Goal: Task Accomplishment & Management: Use online tool/utility

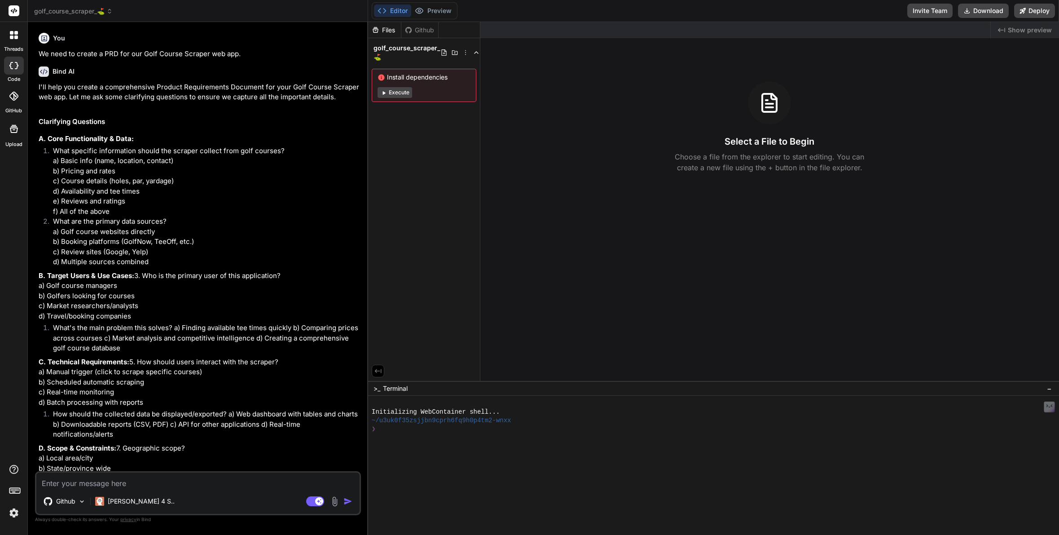
click at [86, 10] on span "golf_course_scraper_⛳️" at bounding box center [73, 11] width 79 height 9
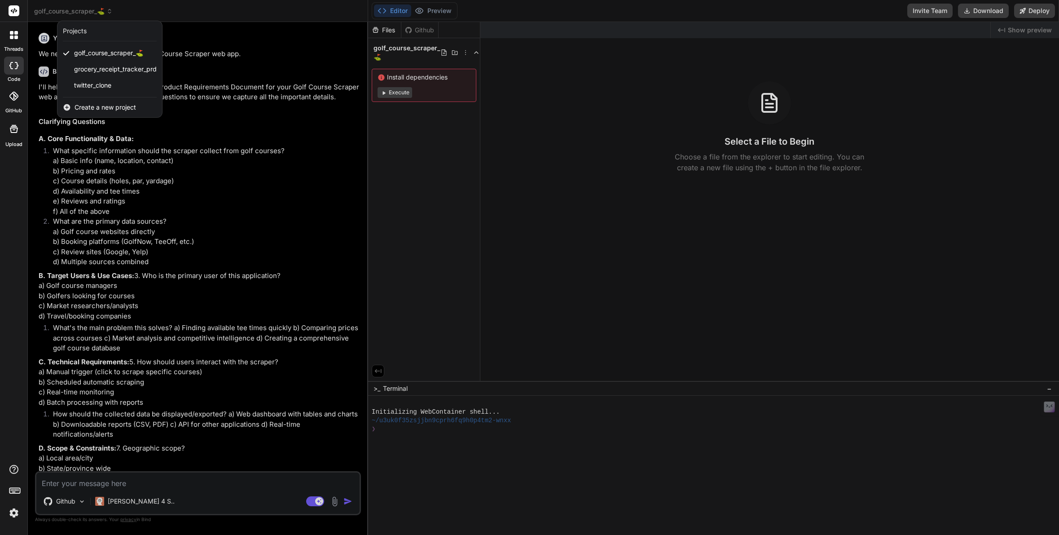
click at [99, 108] on span "Create a new project" at bounding box center [105, 107] width 61 height 9
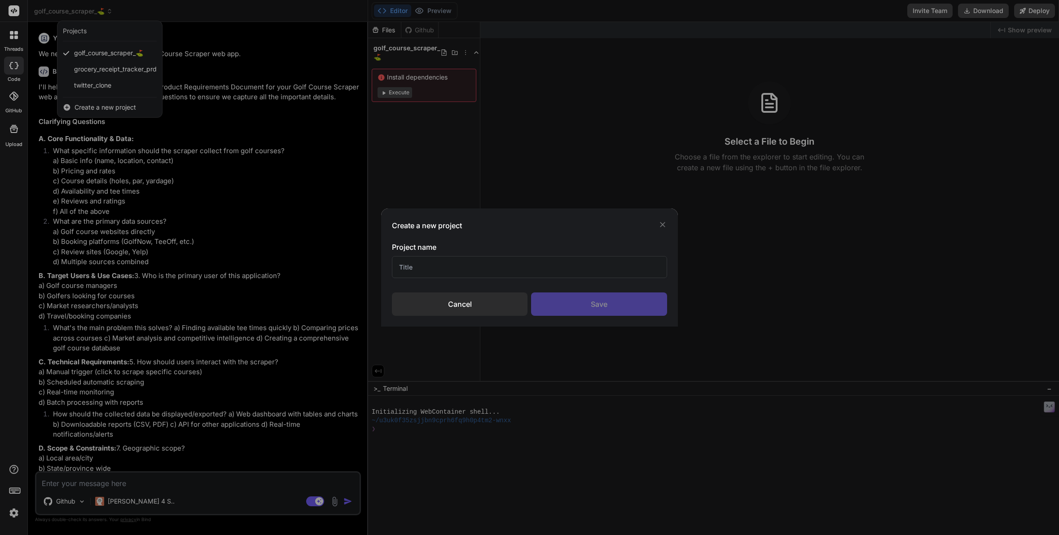
click at [417, 268] on input "text" at bounding box center [529, 267] width 275 height 22
type input "Farmers Market Directory 🍉"
click at [603, 307] on div "Save" at bounding box center [599, 303] width 136 height 23
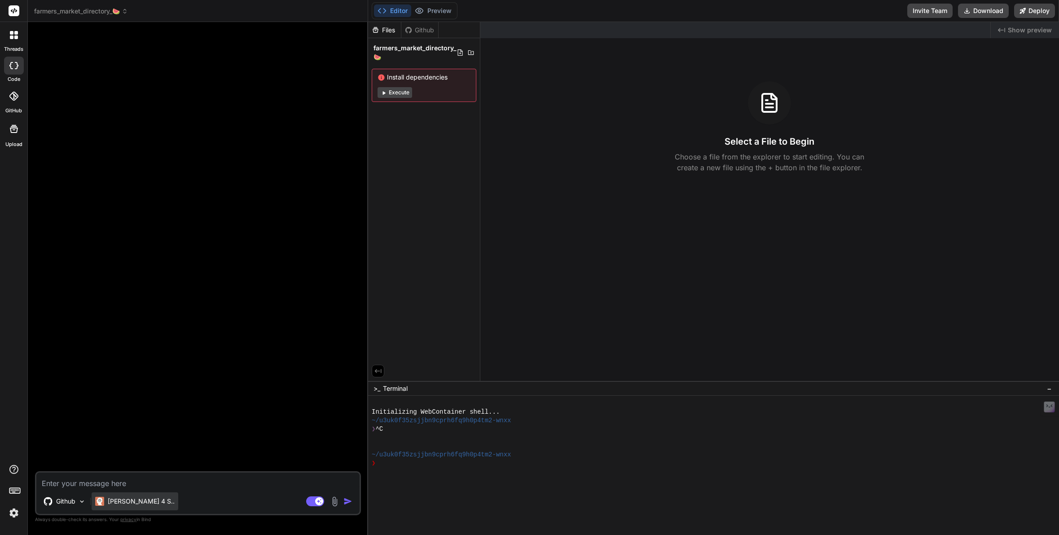
click at [114, 501] on p "[PERSON_NAME] 4 S.." at bounding box center [141, 500] width 67 height 9
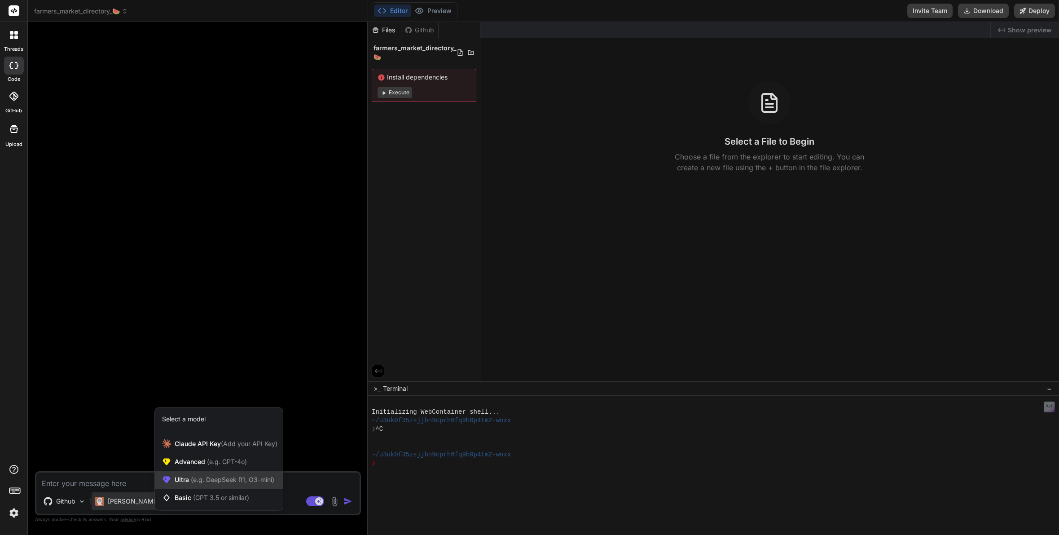
click at [194, 483] on span "Ultra (e.g. DeepSeek R1, O3-mini)" at bounding box center [225, 479] width 100 height 9
type textarea "x"
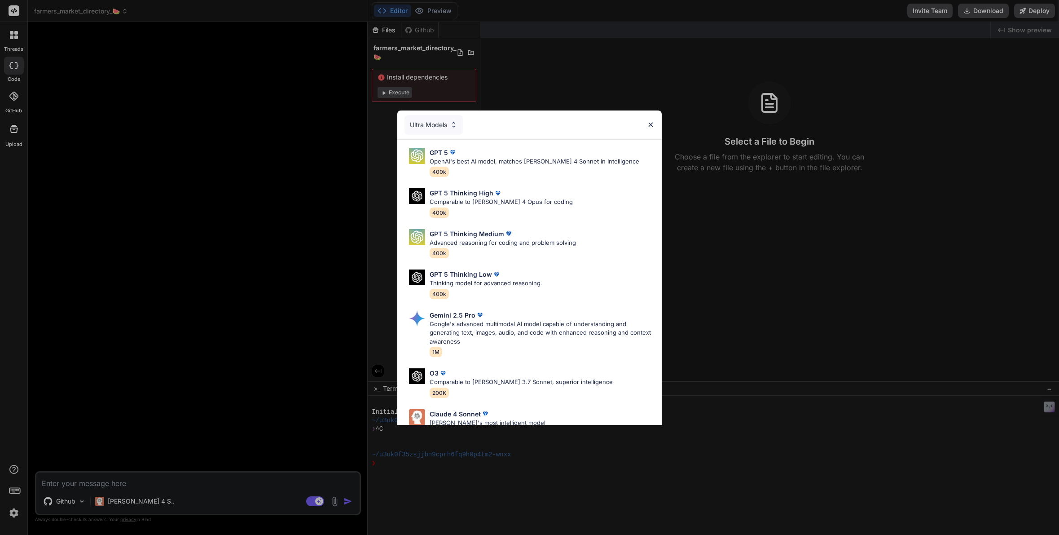
click at [66, 479] on div "Ultra Models GPT 5 OpenAI's best AI model, matches [PERSON_NAME] 4 Sonnet in In…" at bounding box center [529, 267] width 1059 height 535
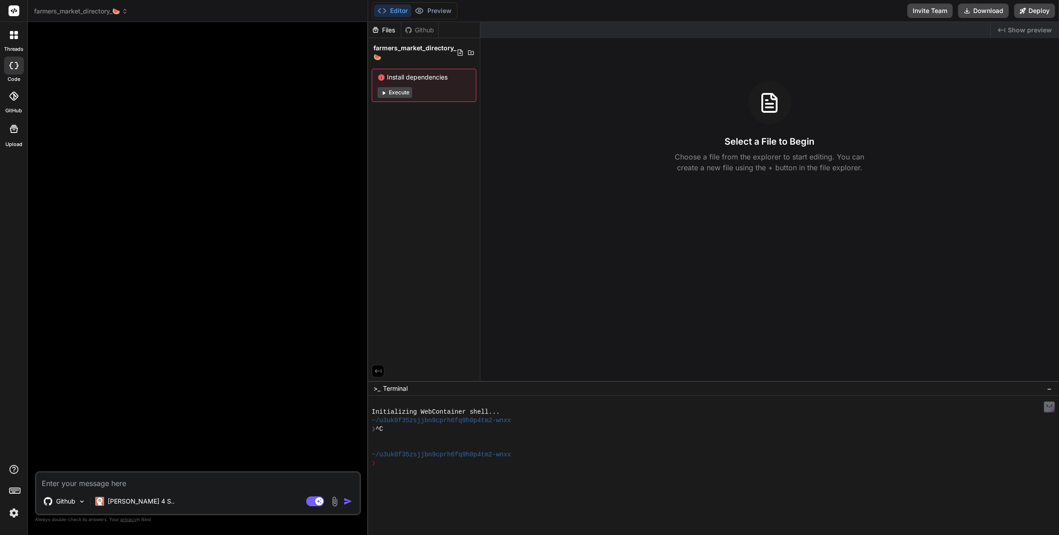
click at [72, 483] on textarea at bounding box center [197, 480] width 323 height 16
type textarea "W"
type textarea "x"
type textarea "We"
type textarea "x"
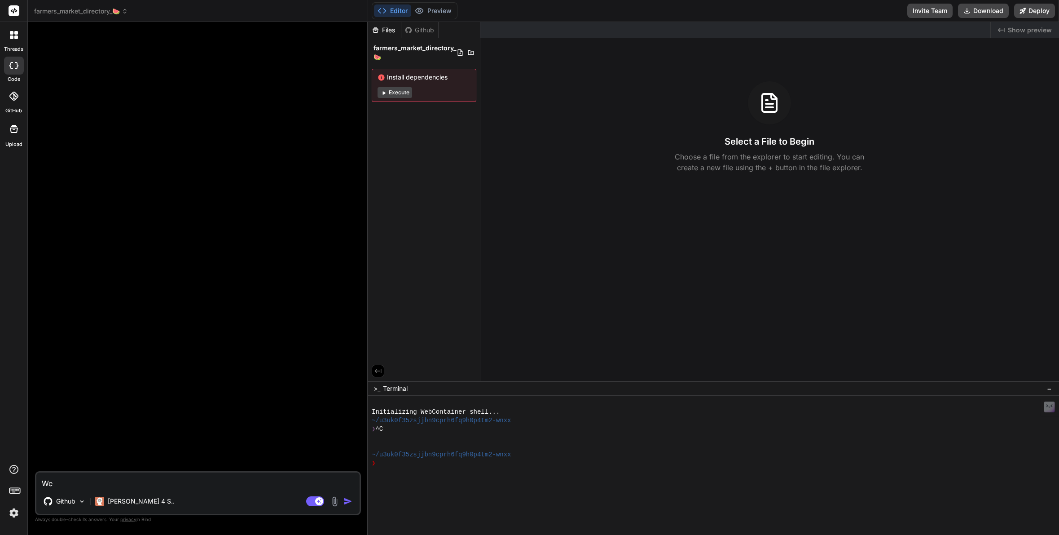
type textarea "We"
type textarea "x"
type textarea "We n"
type textarea "x"
type textarea "We ne"
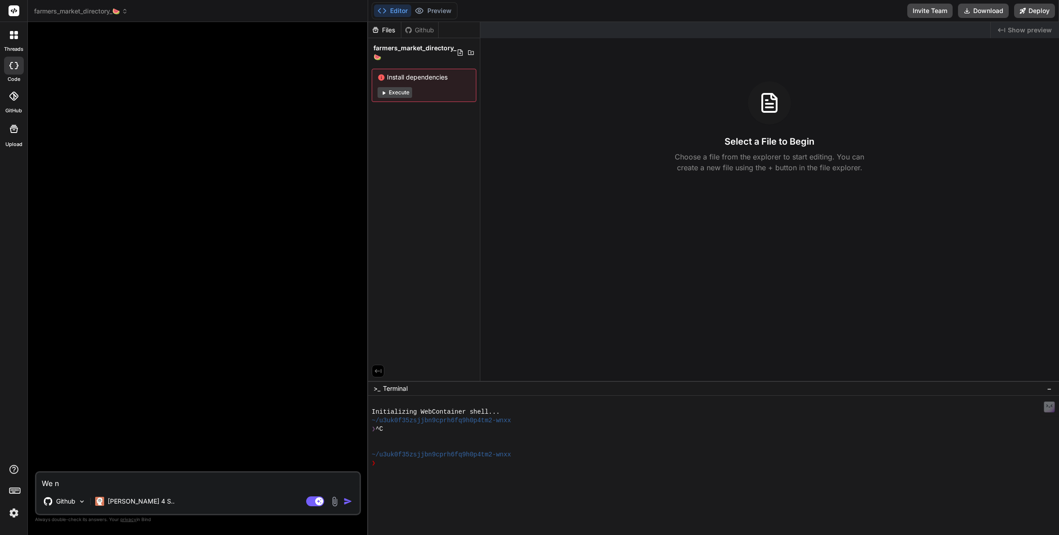
type textarea "x"
type textarea "We nee"
type textarea "x"
type textarea "We need"
type textarea "x"
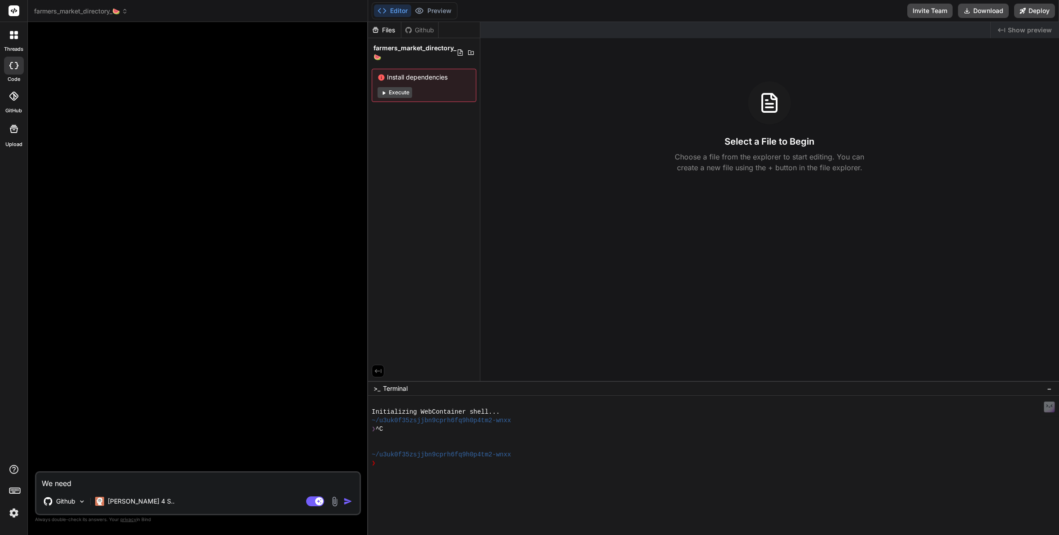
type textarea "We need"
type textarea "x"
type textarea "We need t"
type textarea "x"
type textarea "We need to"
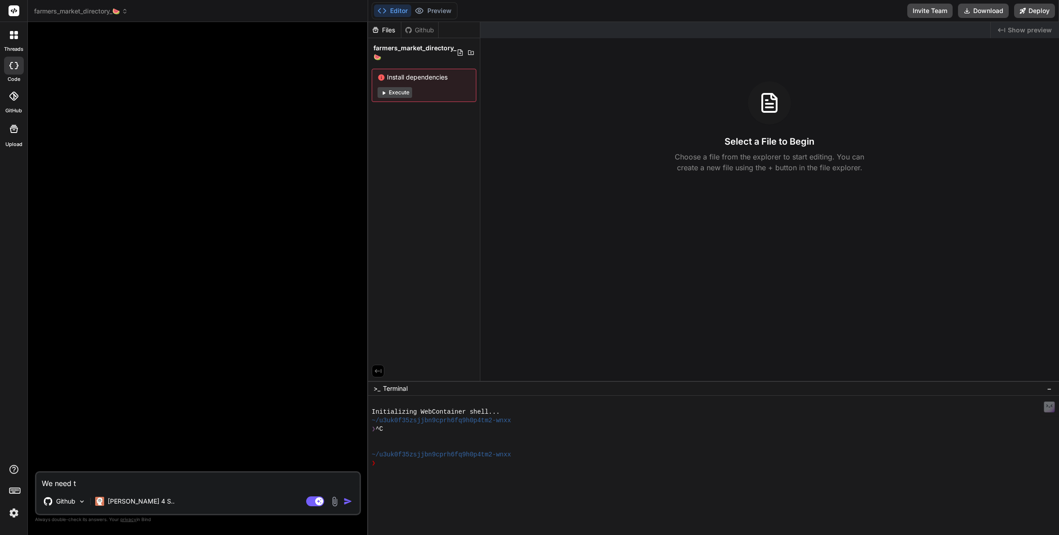
type textarea "x"
type textarea "We need to"
type textarea "x"
type textarea "We need to c"
type textarea "x"
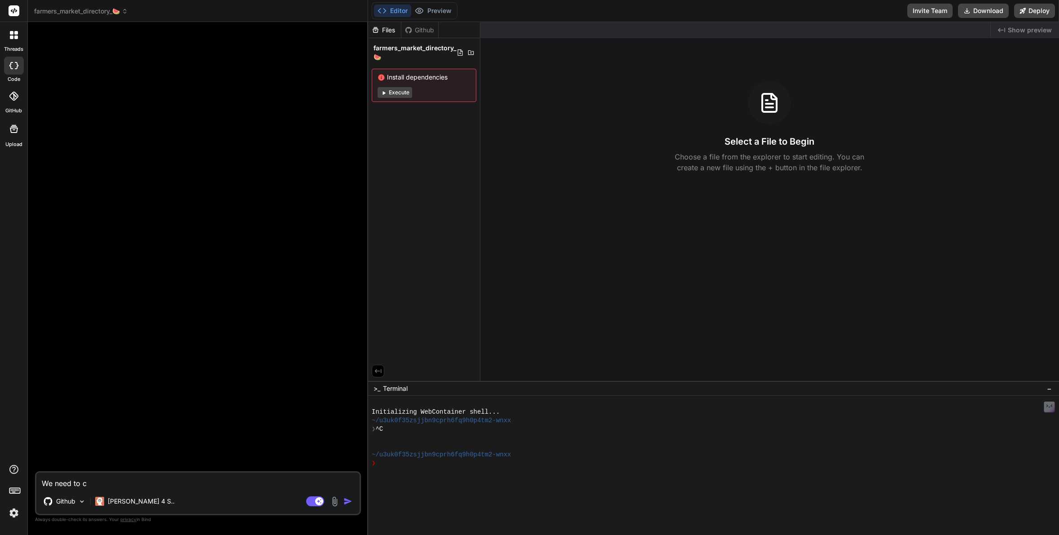
type textarea "We need to cr"
type textarea "x"
type textarea "We need to cre"
type textarea "x"
type textarea "We need to crea"
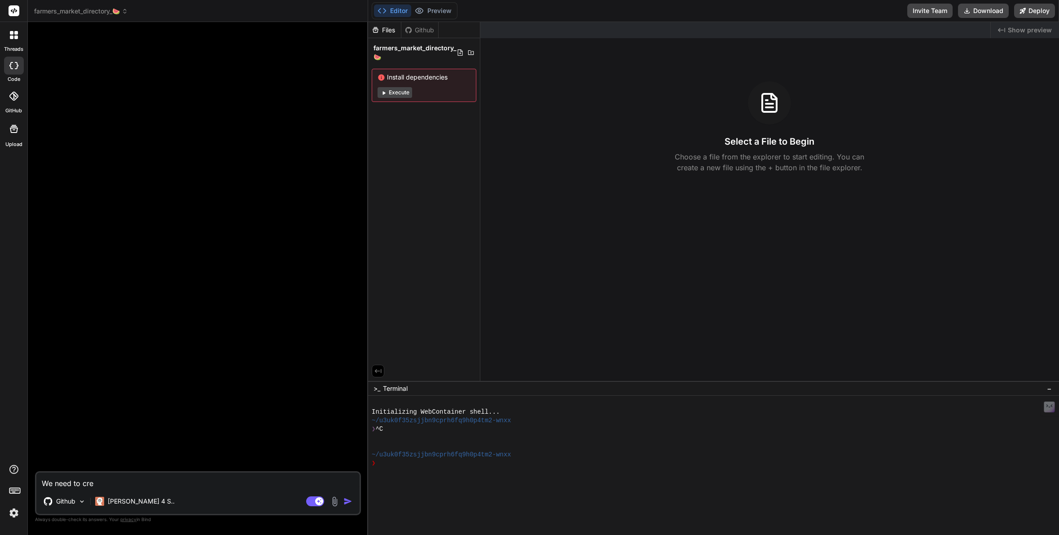
type textarea "x"
type textarea "We need to creat"
type textarea "x"
type textarea "We need to create"
type textarea "x"
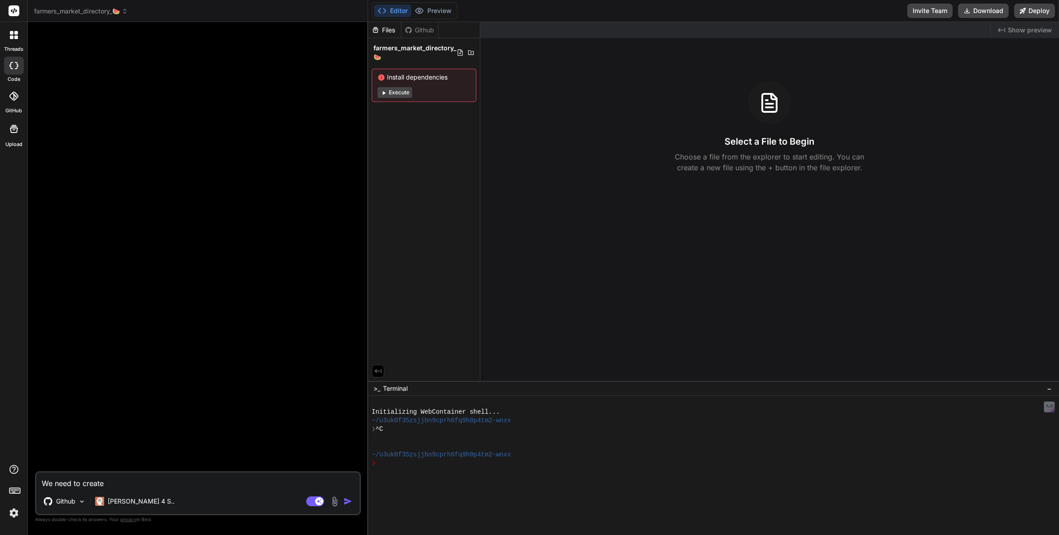
type textarea "We need to create"
type textarea "x"
type textarea "We need to create a"
type textarea "x"
type textarea "We need to create a"
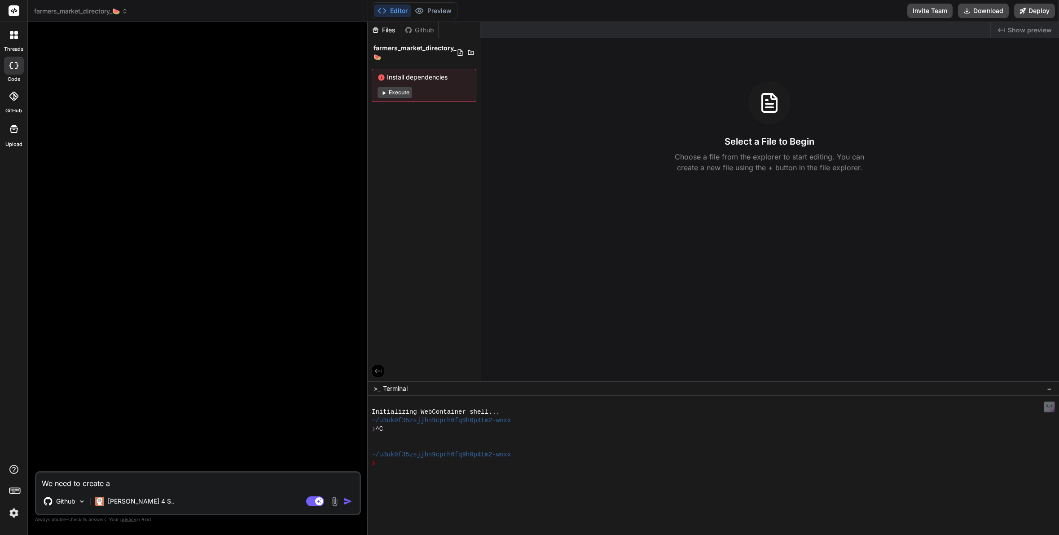
type textarea "x"
type textarea "We need to create a P"
type textarea "x"
type textarea "We need to create a PR"
type textarea "x"
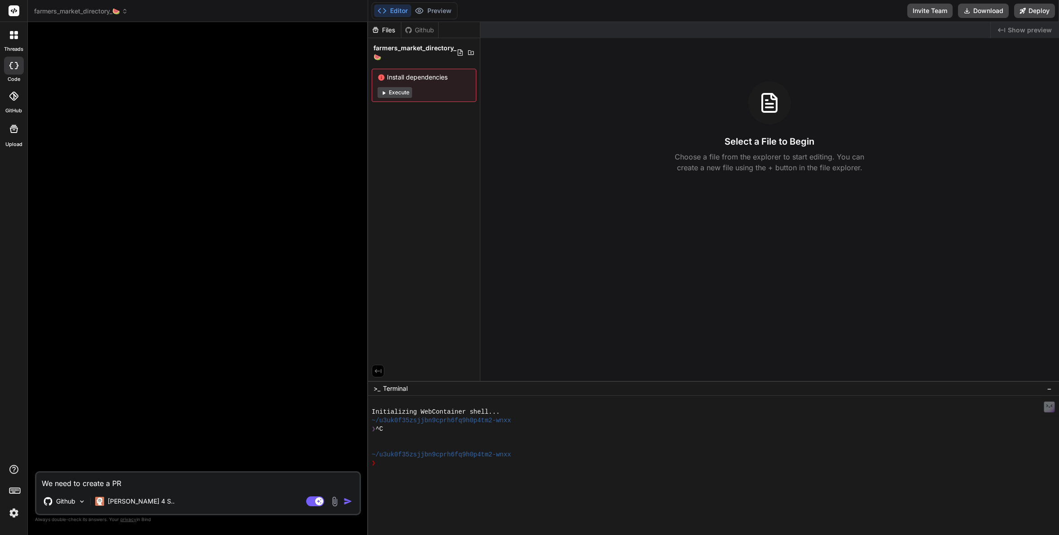
type textarea "We need to create a PRD"
type textarea "x"
type textarea "We need to create a PRD"
type textarea "x"
type textarea "We need to create a PRD f"
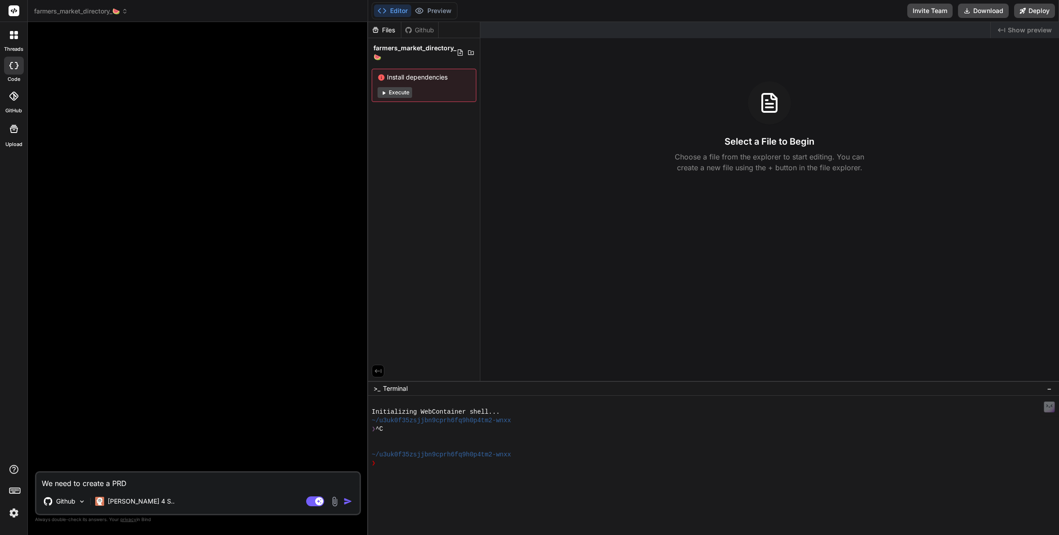
type textarea "x"
type textarea "We need to create a PRD fo"
type textarea "x"
type textarea "We need to create a PRD for"
type textarea "x"
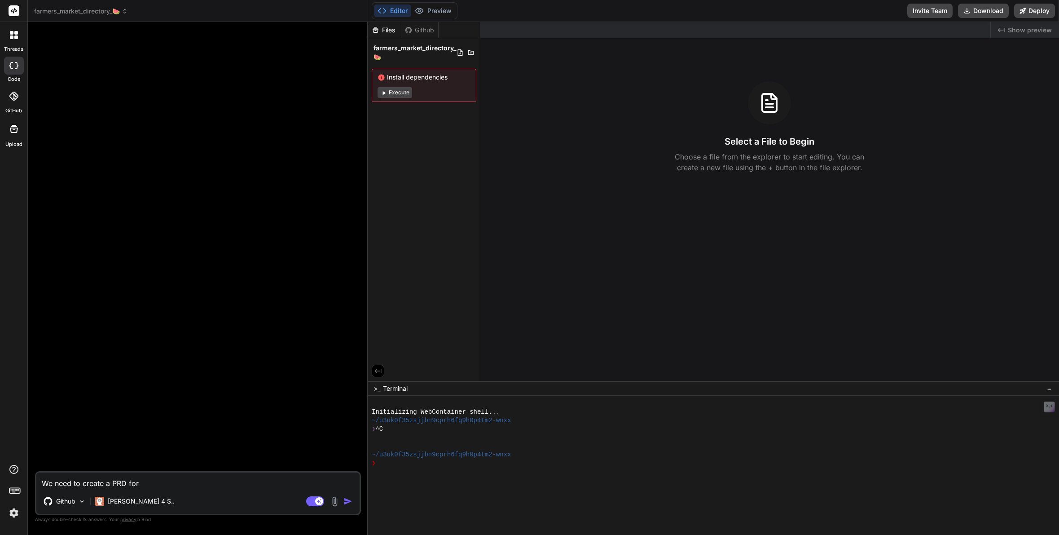
type textarea "We need to create a PRD for"
type textarea "x"
type textarea "We need to create a PRD for o"
type textarea "x"
type textarea "We need to create a PRD for ou"
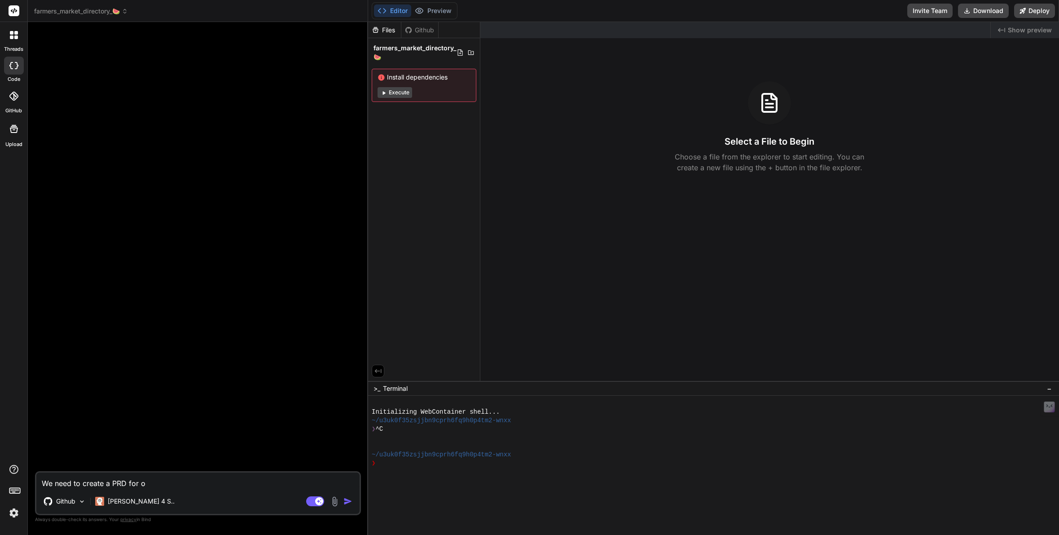
type textarea "x"
type textarea "We need to create a PRD for our"
type textarea "x"
type textarea "We need to create a PRD for our"
type textarea "x"
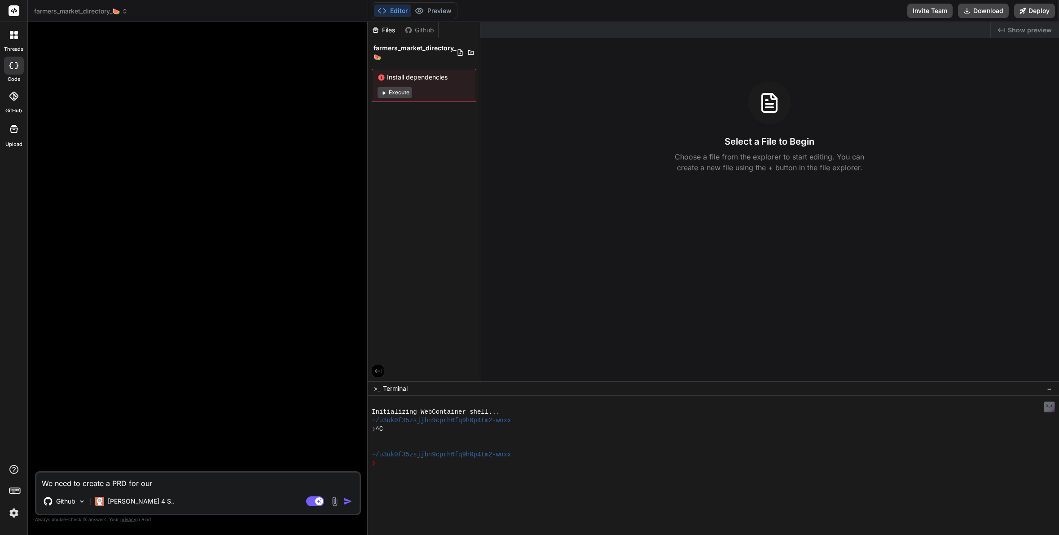
type textarea "We need to create a PRD for our F"
type textarea "x"
type textarea "We need to create a PRD for our Fa"
type textarea "x"
type textarea "We need to create a PRD for our Far"
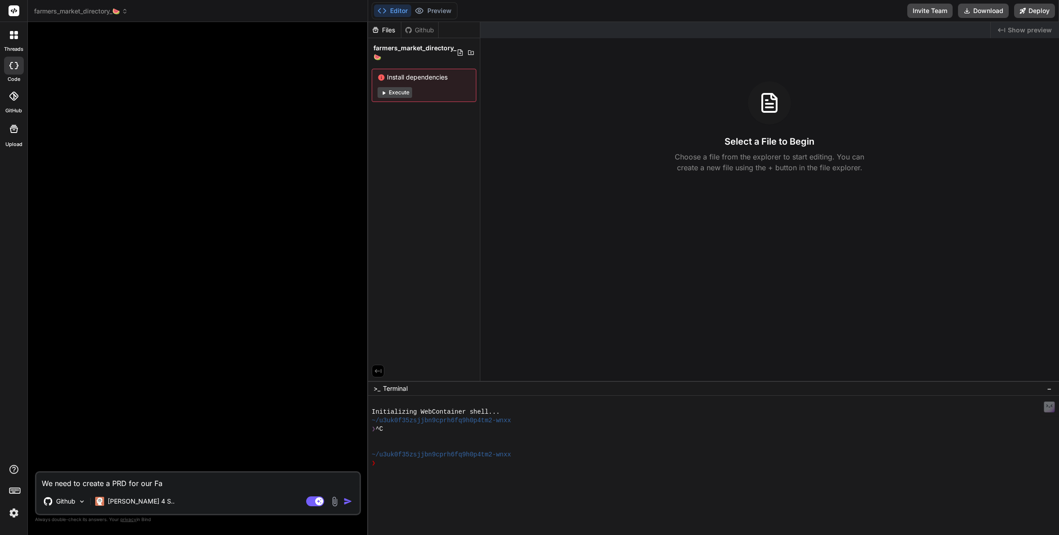
type textarea "x"
type textarea "We need to create a PRD for our Farm"
type textarea "x"
type textarea "We need to create a PRD for our Farme"
type textarea "x"
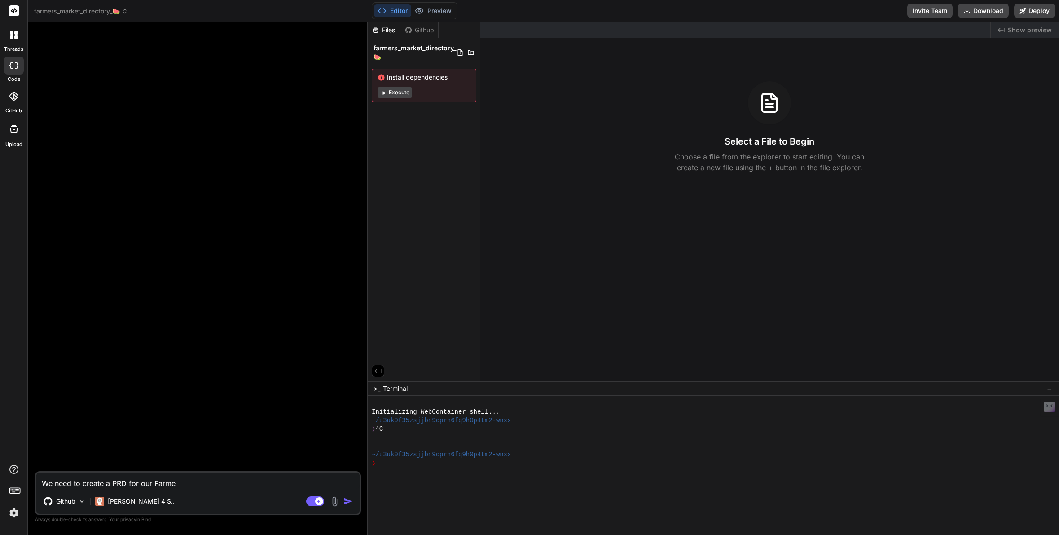
type textarea "We need to create a PRD for our Farmer"
type textarea "x"
type textarea "We need to create a PRD for our Farmers"
type textarea "x"
type textarea "We need to create a PRD for our Farmers"
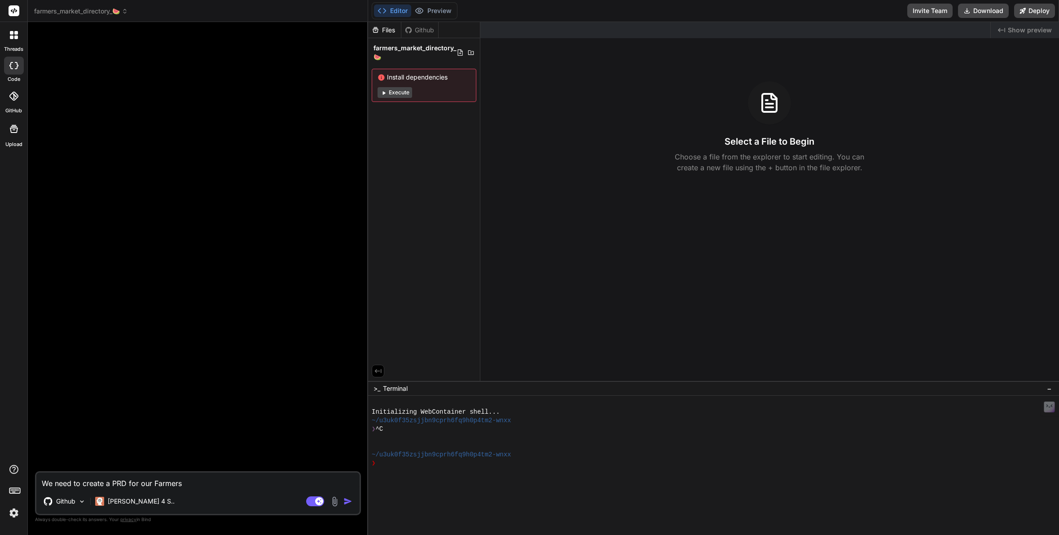
type textarea "x"
type textarea "We need to create a PRD for our Farmers M"
type textarea "x"
type textarea "We need to create a PRD for our Farmers Ma"
type textarea "x"
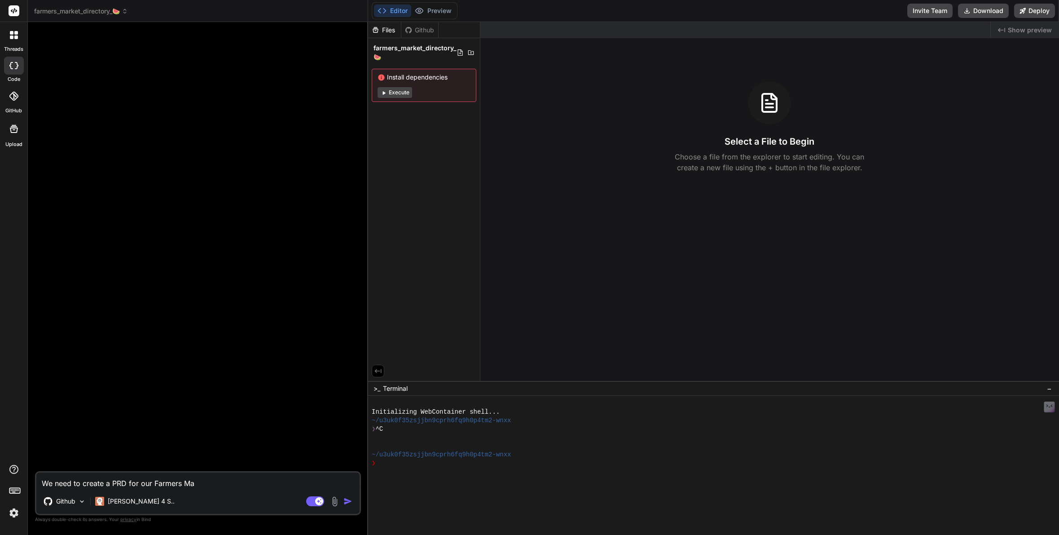
type textarea "We need to create a PRD for our Farmers Mar"
type textarea "x"
type textarea "We need to create a PRD for our Farmers Mark"
type textarea "x"
type textarea "We need to create a PRD for our Farmers Marke"
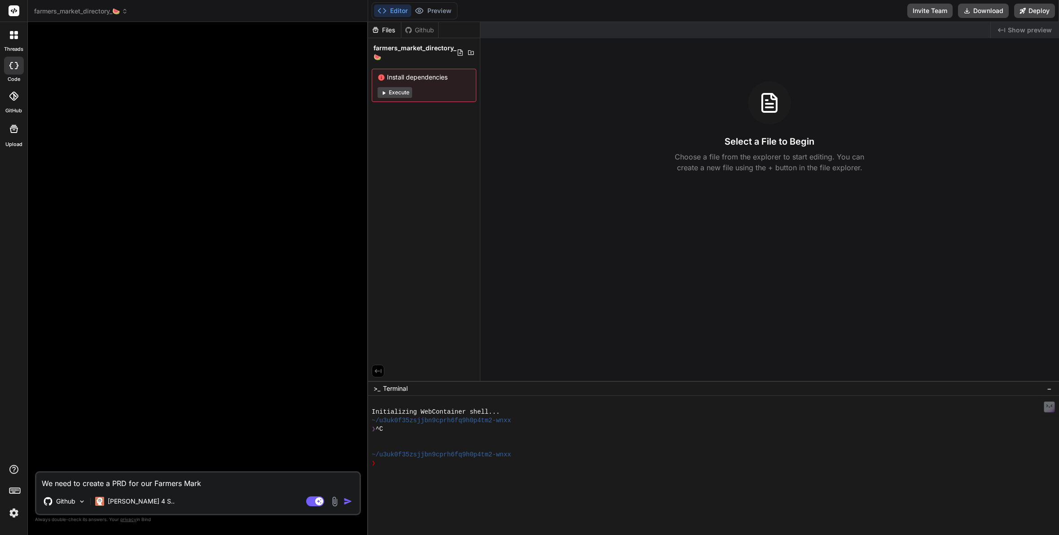
type textarea "x"
type textarea "We need to create a PRD for our Farmers Market"
type textarea "x"
type textarea "We need to create a PRD for our Farmers Market"
type textarea "x"
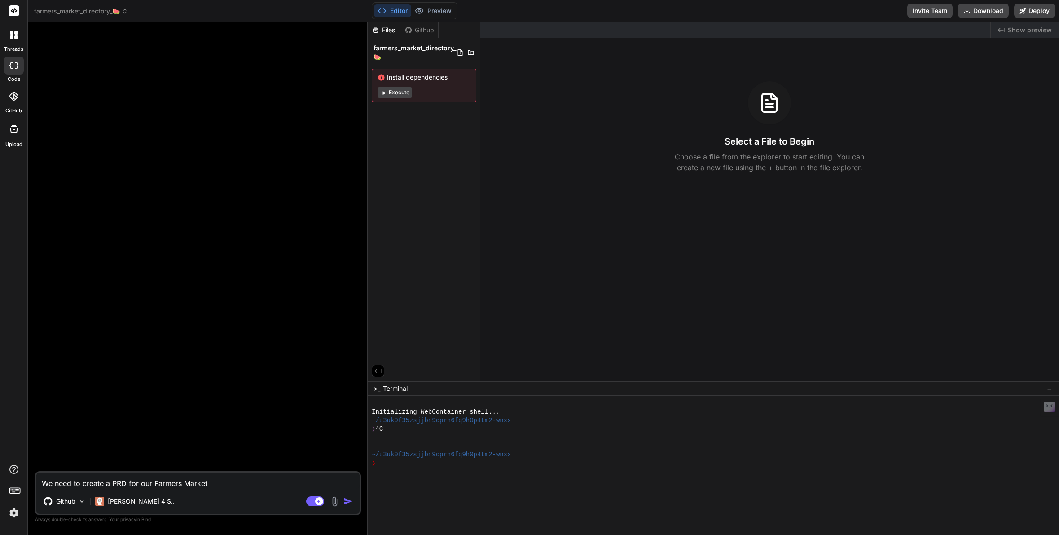
type textarea "We need to create a PRD for our Farmers Market D"
type textarea "x"
type textarea "We need to create a PRD for our Farmers Market Di"
type textarea "x"
type textarea "We need to create a PRD for our Farmers Market Dir"
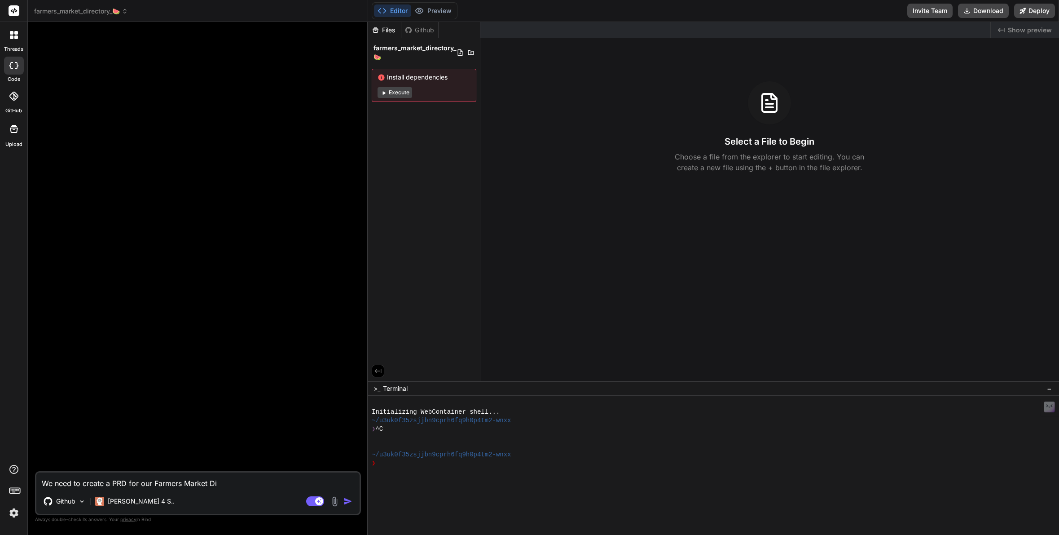
type textarea "x"
type textarea "We need to create a PRD for our Farmers Market Dire"
type textarea "x"
type textarea "We need to create a PRD for our Farmers Market Direc"
type textarea "x"
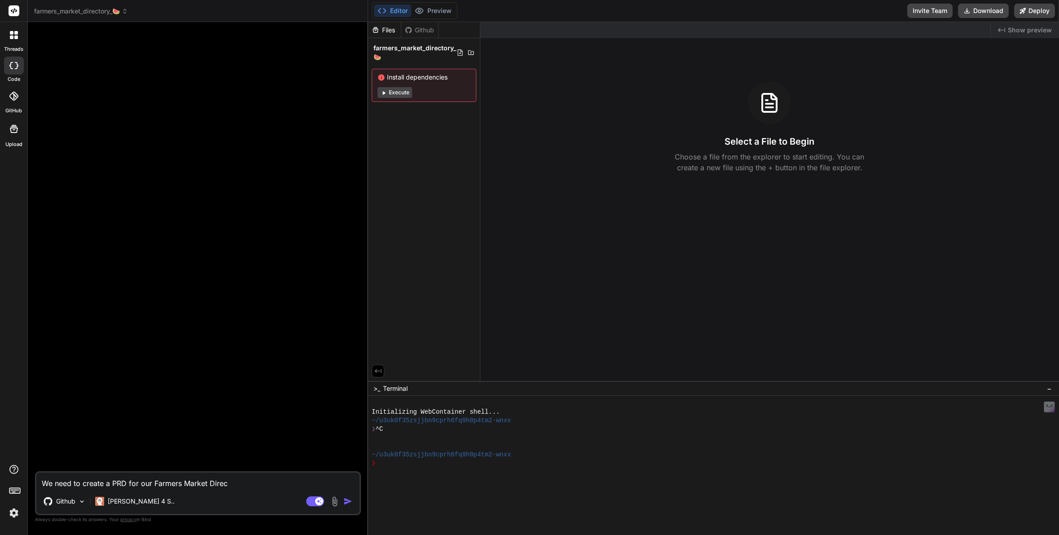
type textarea "We need to create a PRD for our Farmers Market Direct"
type textarea "x"
type textarea "We need to create a PRD for our Farmers Market Directo"
type textarea "x"
type textarea "We need to create a PRD for our Farmers Market Director"
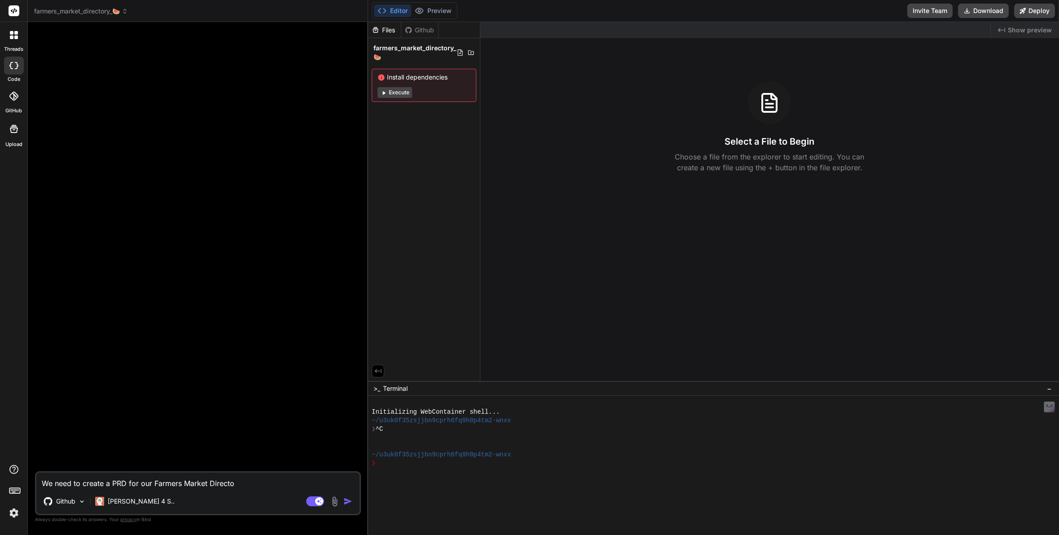
type textarea "x"
type textarea "We need to create a PRD for our Farmers Market Directory"
type textarea "x"
type textarea "We need to create a PRD for our Farmers Market Directory"
type textarea "x"
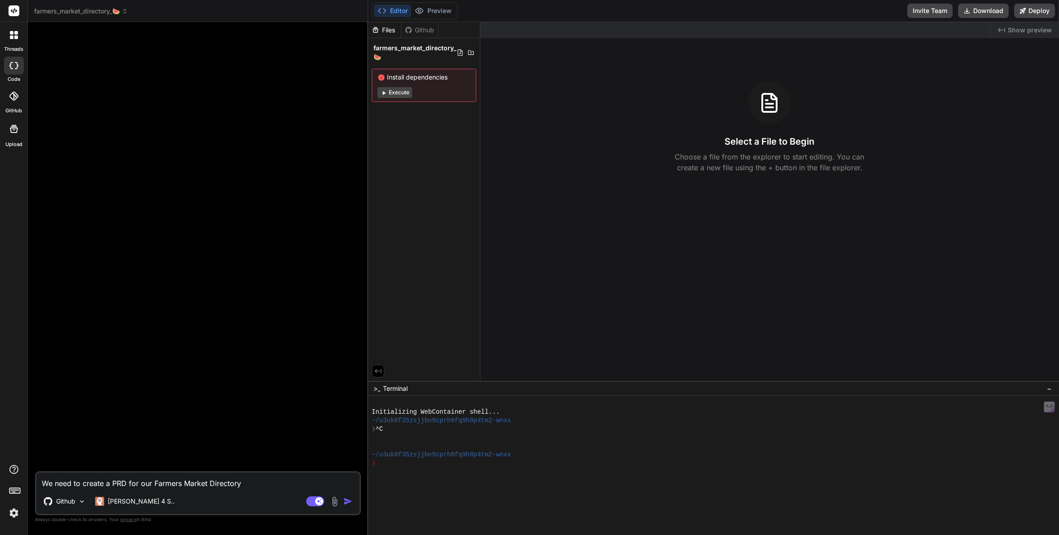
type textarea "We need to create a PRD for our Farmers Market Directory w"
type textarea "x"
type textarea "We need to create a PRD for our Farmers Market Directory we"
type textarea "x"
type textarea "We need to create a PRD for our Farmers Market Directory web"
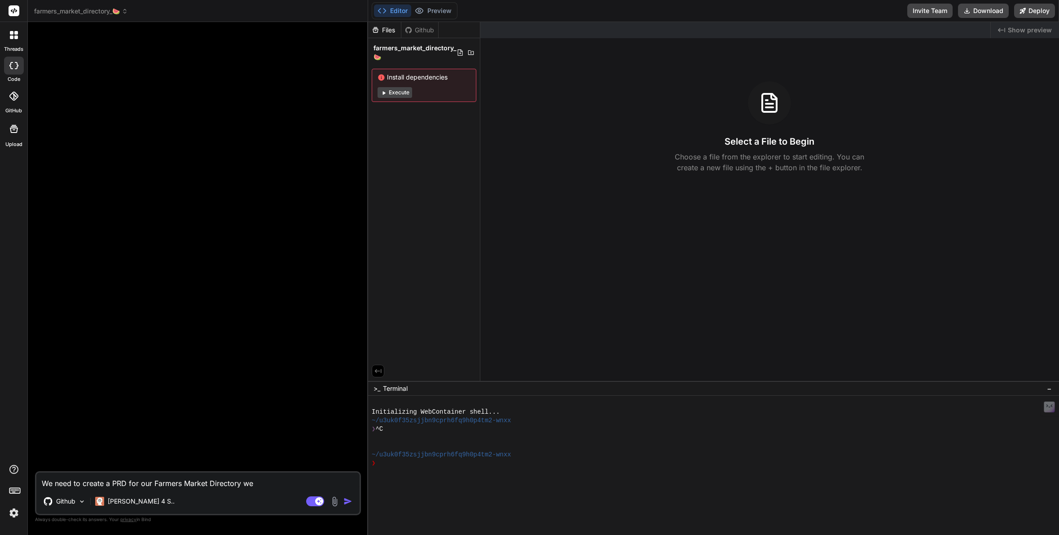
type textarea "x"
type textarea "We need to create a PRD for our Farmers Market Directory webs"
type textarea "x"
type textarea "We need to create a PRD for our Farmers Market Directory websi"
type textarea "x"
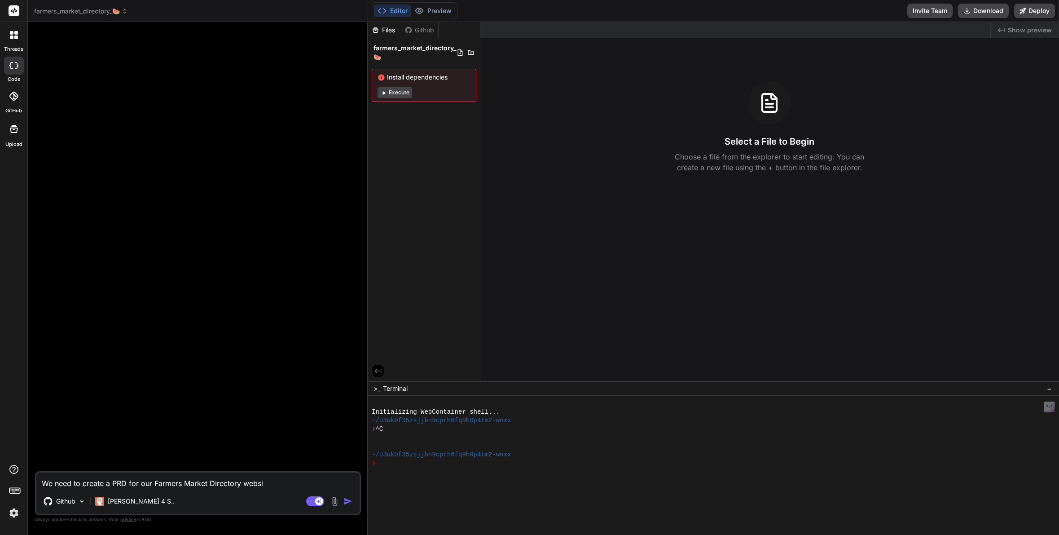
type textarea "We need to create a PRD for our Farmers Market Directory websit"
type textarea "x"
type textarea "We need to create a PRD for our Farmers Market Directory website"
type textarea "x"
type textarea "We need to create a PRD for our Farmers Market Directory website"
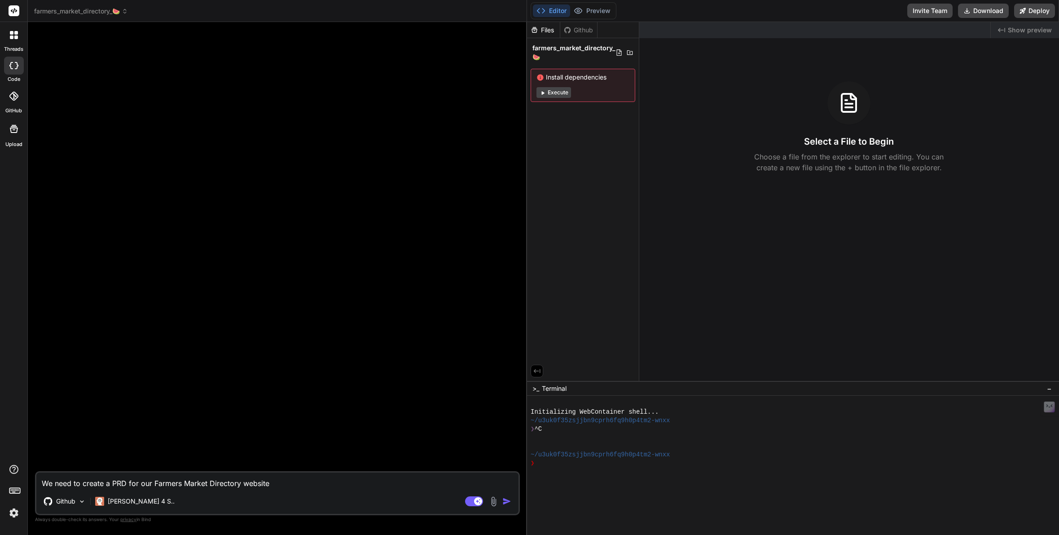
type textarea "x"
drag, startPoint x: 367, startPoint y: 334, endPoint x: 513, endPoint y: 340, distance: 146.0
click at [513, 340] on div "Bind AI Web Search Created with Pixso. Code Generator We need to create a PRD f…" at bounding box center [278, 278] width 500 height 513
click at [288, 479] on textarea "We need to create a PRD for our Farmers Market Directory website" at bounding box center [277, 480] width 483 height 16
type textarea "We need to create a PRD for our Farmers Market Directory website."
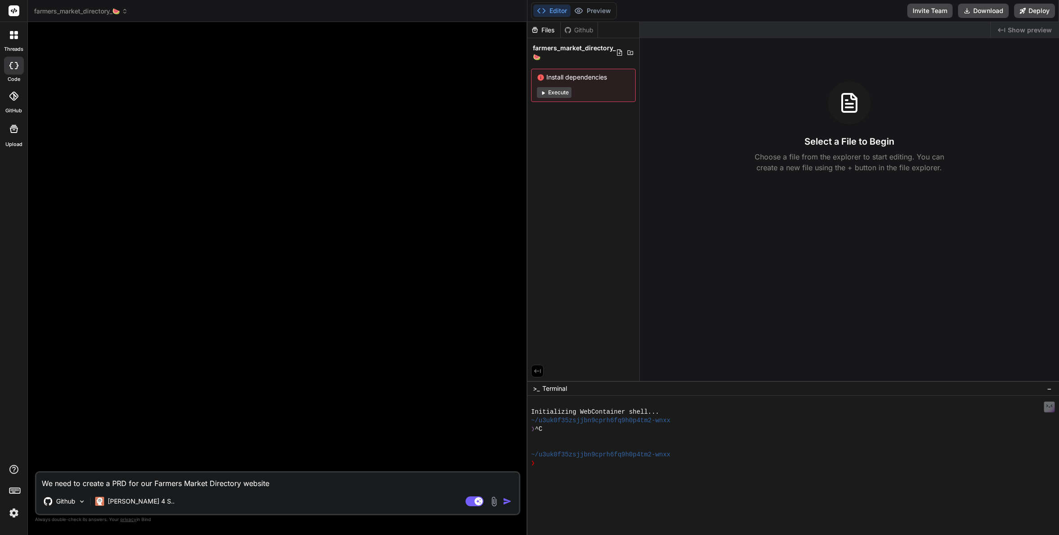
type textarea "x"
type textarea "We need to create a PRD for our Farmers Market Directory website."
type textarea "x"
type textarea "We need to create a PRD for our Farmers Market Directory website. C"
type textarea "x"
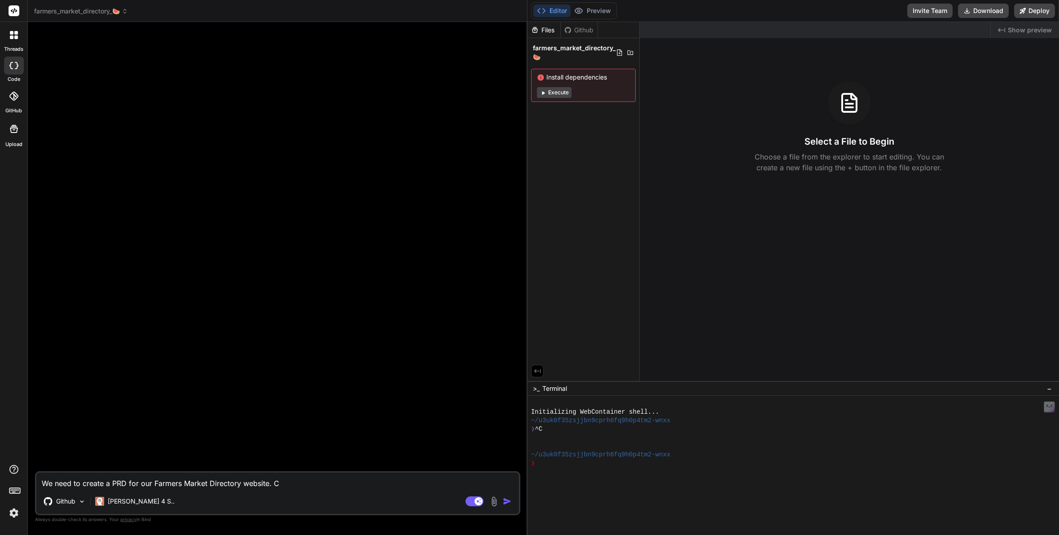
type textarea "We need to create a PRD for our Farmers Market Directory website. Ca"
type textarea "x"
type textarea "We need to create a PRD for our Farmers Market Directory website. Can"
type textarea "x"
type textarea "We need to create a PRD for our Farmers Market Directory website. Can"
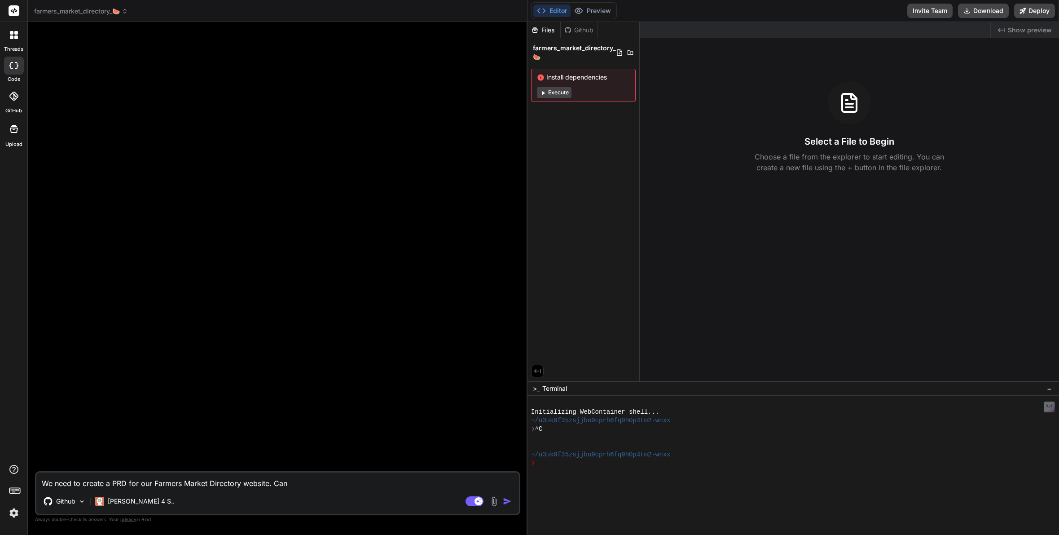
type textarea "x"
type textarea "We need to create a PRD for our Farmers Market Directory website. Can w"
type textarea "x"
type textarea "We need to create a PRD for our Farmers Market Directory website. Can we"
type textarea "x"
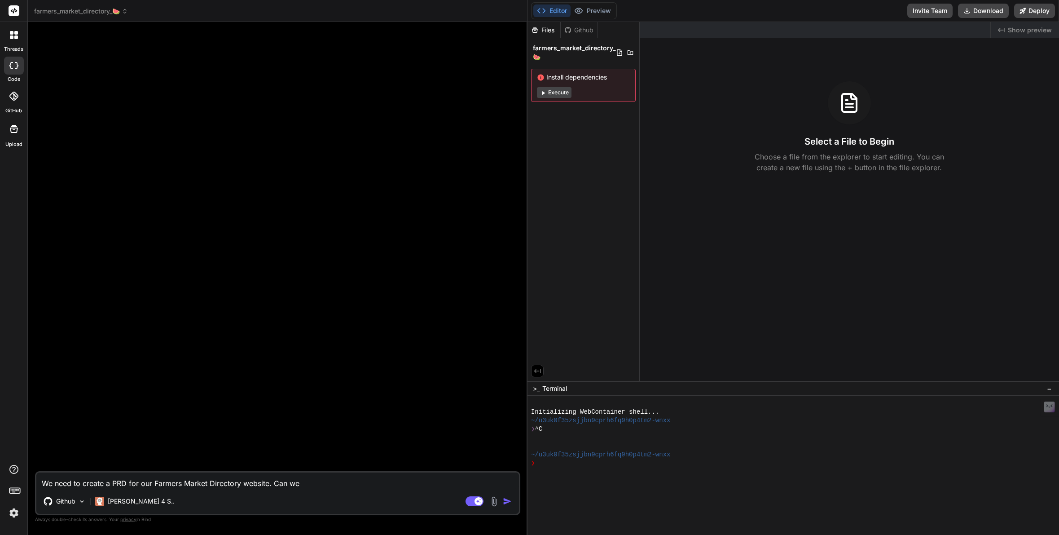
type textarea "We need to create a PRD for our Farmers Market Directory website. Can we"
type textarea "x"
type textarea "We need to create a PRD for our Farmers Market Directory website. Can we g"
type textarea "x"
type textarea "We need to create a PRD for our Farmers Market Directory website. Can we go"
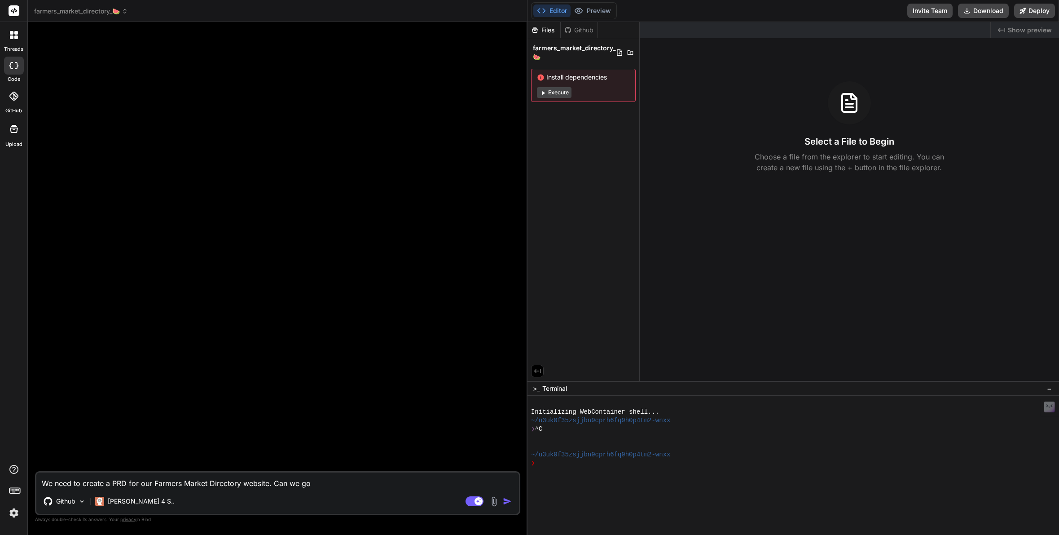
type textarea "x"
type textarea "We need to create a PRD for our Farmers Market Directory website. Can we go"
type textarea "x"
type textarea "We need to create a PRD for our Farmers Market Directory website. Can we go t"
type textarea "x"
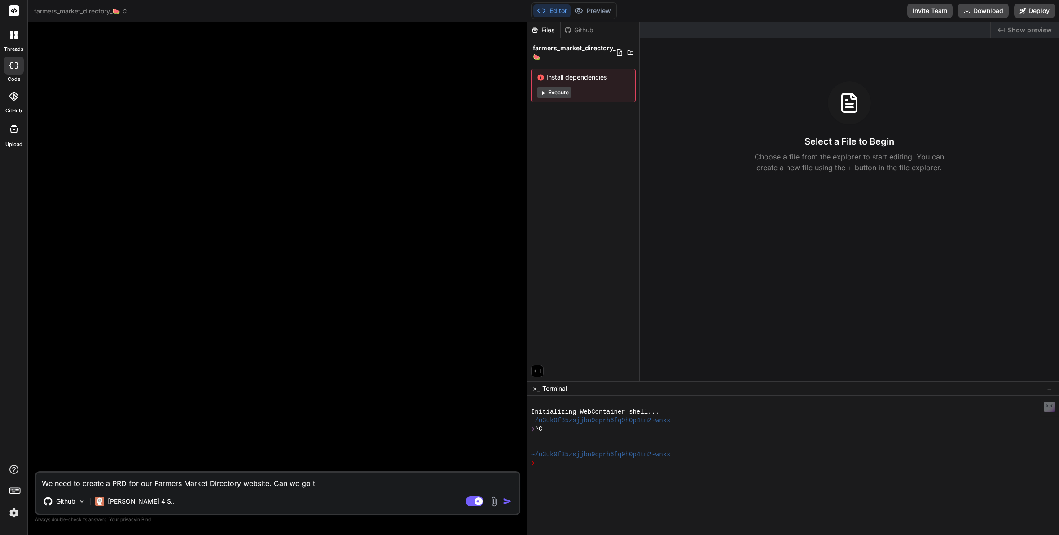
type textarea "We need to create a PRD for our Farmers Market Directory website. Can we go th"
type textarea "x"
type textarea "We need to create a PRD for our Farmers Market Directory website. Can we go thr"
type textarea "x"
type textarea "We need to create a PRD for our Farmers Market Directory website. Can we go thro"
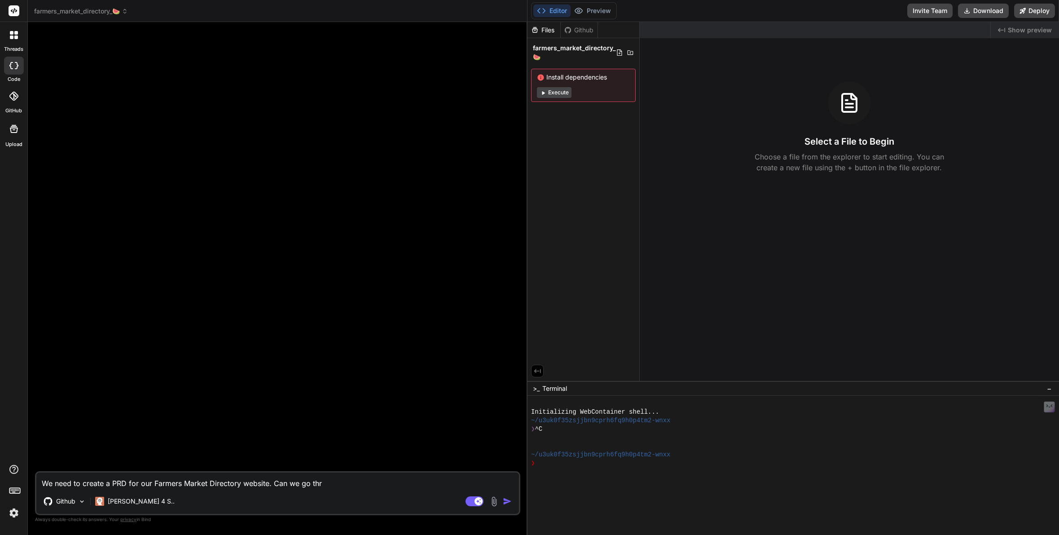
type textarea "x"
type textarea "We need to create a PRD for our Farmers Market Directory website. Can we go thr…"
type textarea "x"
type textarea "We need to create a PRD for our Farmers Market Directory website. Can we go thr…"
type textarea "x"
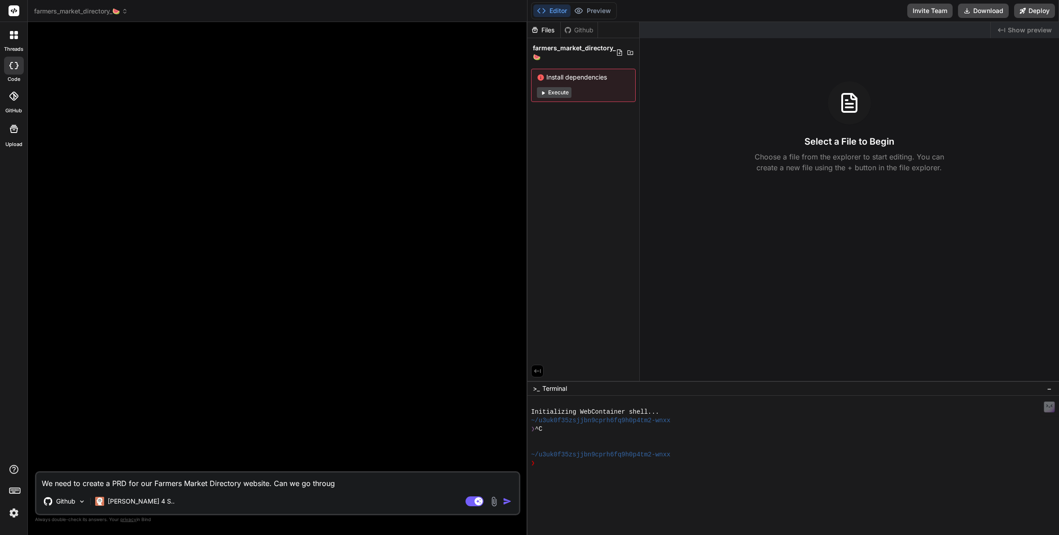
type textarea "We need to create a PRD for our Farmers Market Directory website. Can we go thr…"
type textarea "x"
type textarea "We need to create a PRD for our Farmers Market Directory website. Can we go thr…"
type textarea "x"
type textarea "We need to create a PRD for our Farmers Market Directory website. Can we go thr…"
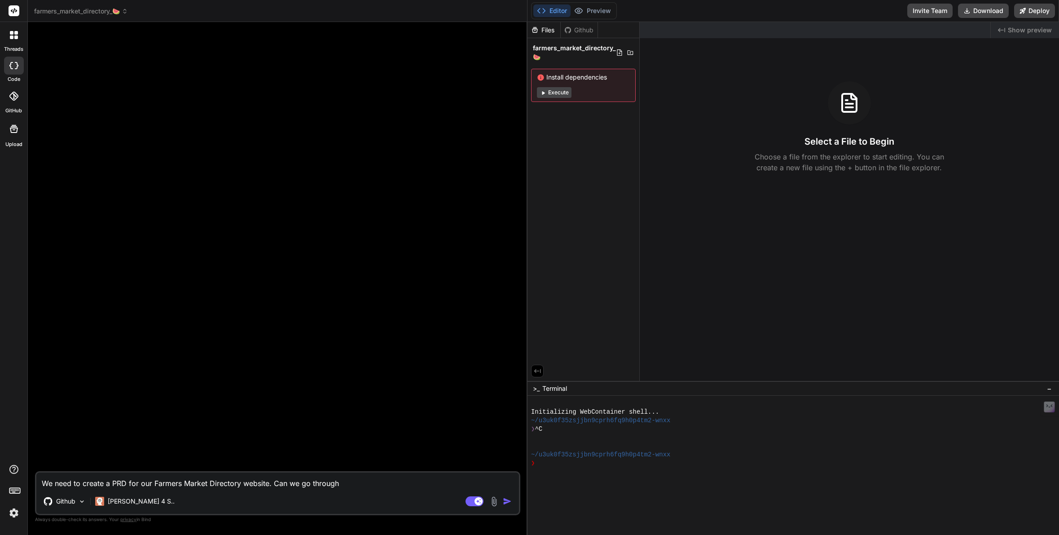
type textarea "x"
type textarea "We need to create a PRD for our Farmers Market Directory website. Can we go thr…"
type textarea "x"
type textarea "We need to create a PRD for our Farmers Market Directory website. Can we go thr…"
type textarea "x"
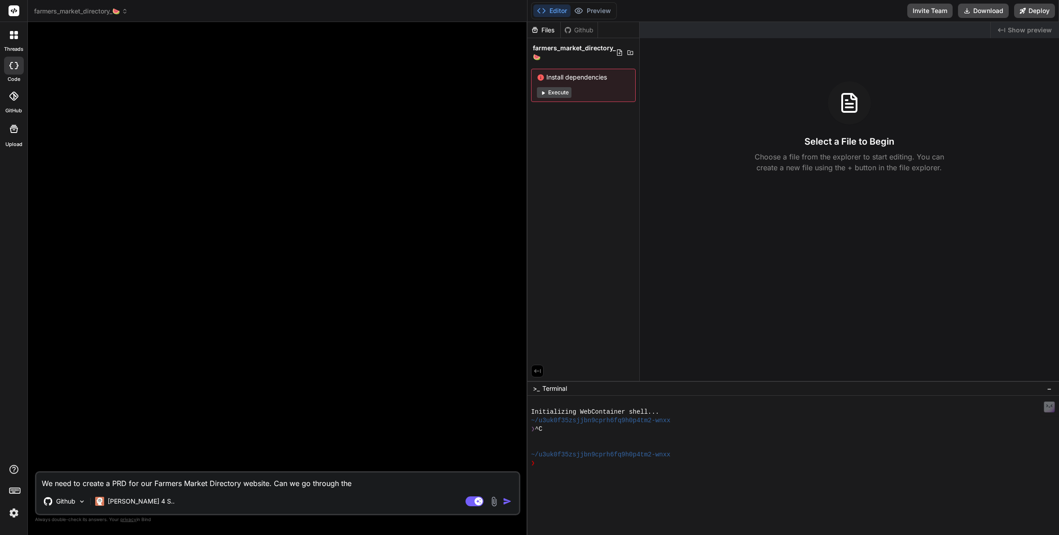
type textarea "We need to create a PRD for our Farmers Market Directory website. Can we go thr…"
type textarea "x"
type textarea "We need to create a PRD for our Farmers Market Directory website. Can we go thr…"
type textarea "x"
type textarea "We need to create a PRD for our Farmers Market Directory website. Can we go thr…"
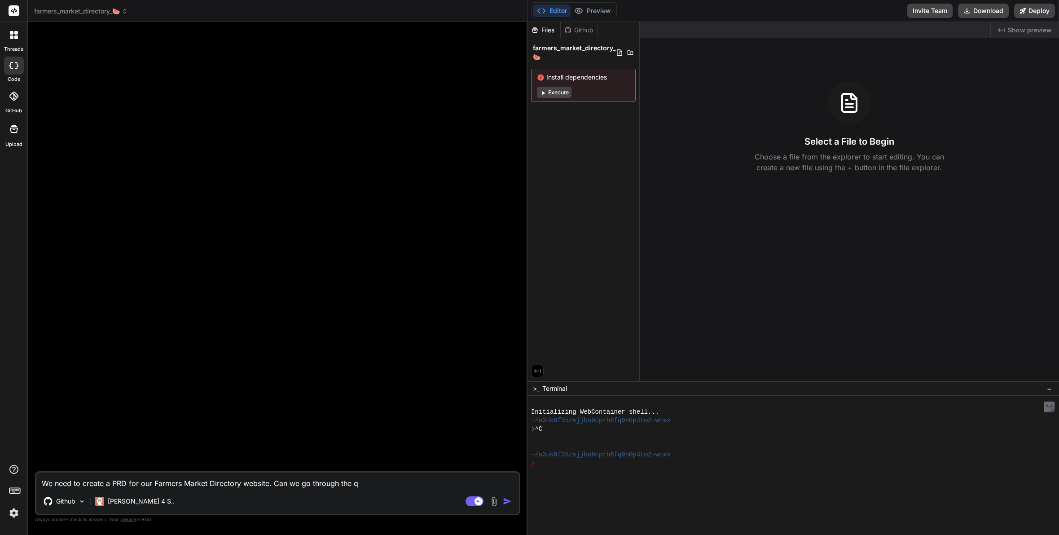
type textarea "x"
type textarea "We need to create a PRD for our Farmers Market Directory website. Can we go thr…"
type textarea "x"
type textarea "We need to create a PRD for our Farmers Market Directory website. Can we go thr…"
type textarea "x"
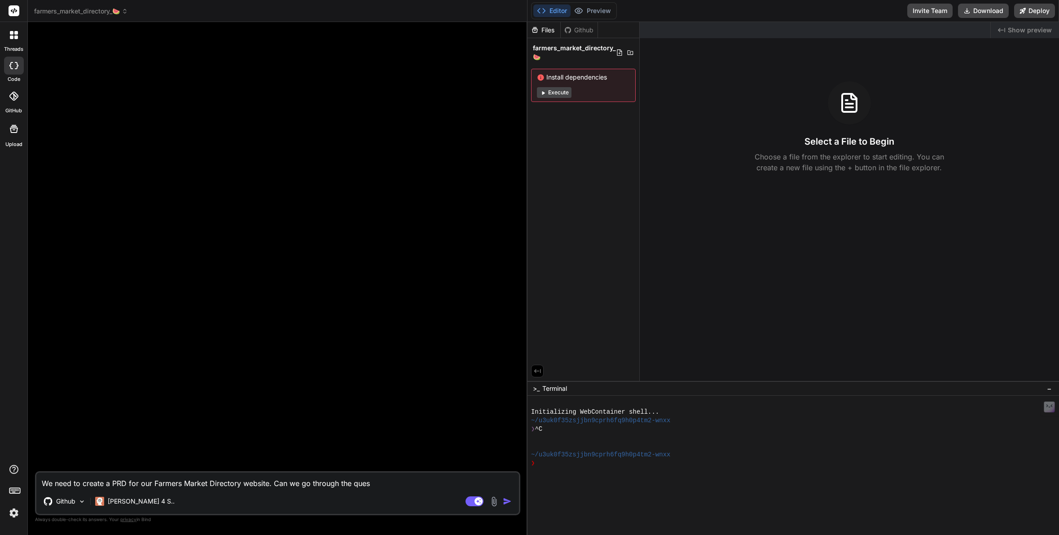
type textarea "We need to create a PRD for our Farmers Market Directory website. Can we go thr…"
type textarea "x"
type textarea "We need to create a PRD for our Farmers Market Directory website. Can we go thr…"
type textarea "x"
type textarea "We need to create a PRD for our Farmers Market Directory website. Can we go thr…"
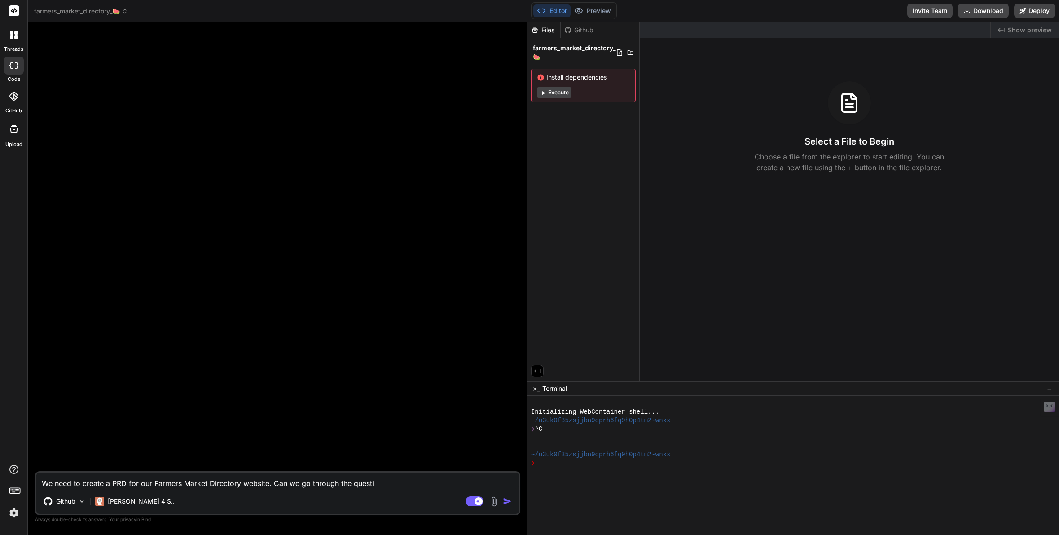
type textarea "x"
type textarea "We need to create a PRD for our Farmers Market Directory website. Can we go thr…"
type textarea "x"
type textarea "We need to create a PRD for our Farmers Market Directory website. Can we go thr…"
type textarea "x"
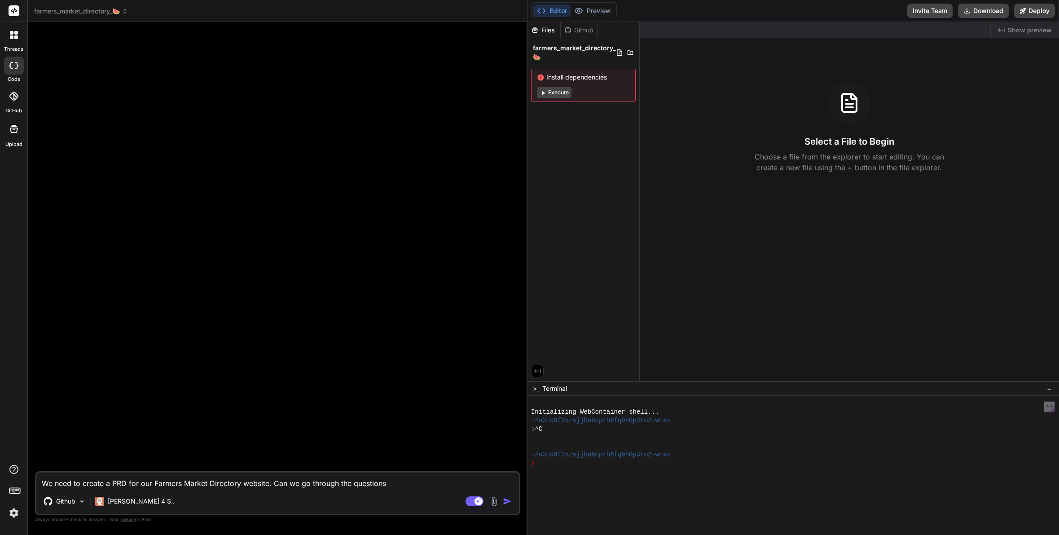
type textarea "We need to create a PRD for our Farmers Market Directory website. Can we go thr…"
type textarea "x"
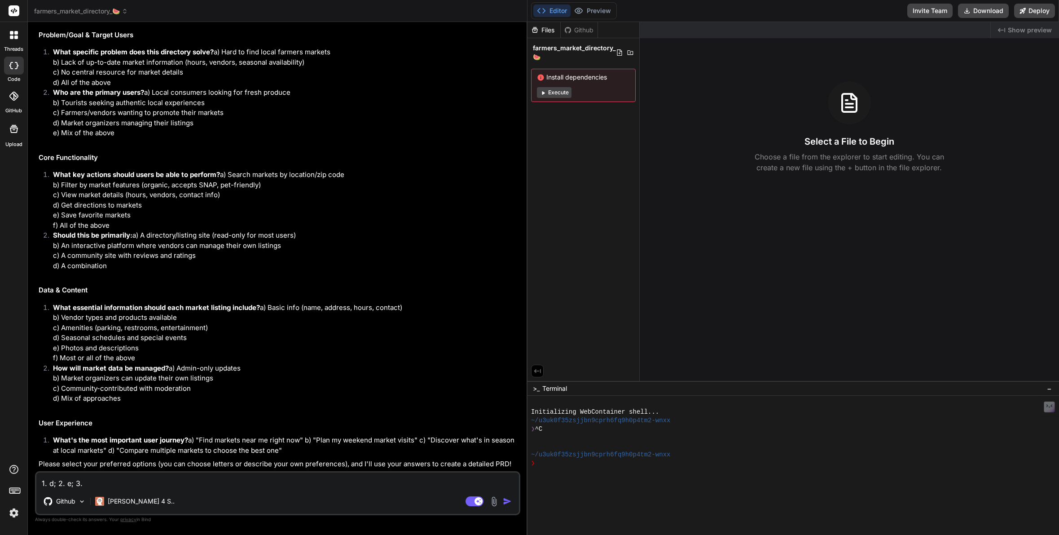
scroll to position [101, 0]
click at [41, 484] on textarea "1. d; 2. e; 3." at bounding box center [277, 480] width 483 height 16
drag, startPoint x: 93, startPoint y: 483, endPoint x: 106, endPoint y: 483, distance: 13.0
click at [106, 483] on textarea "Goal 1. d; 2. e; 3." at bounding box center [277, 480] width 483 height 16
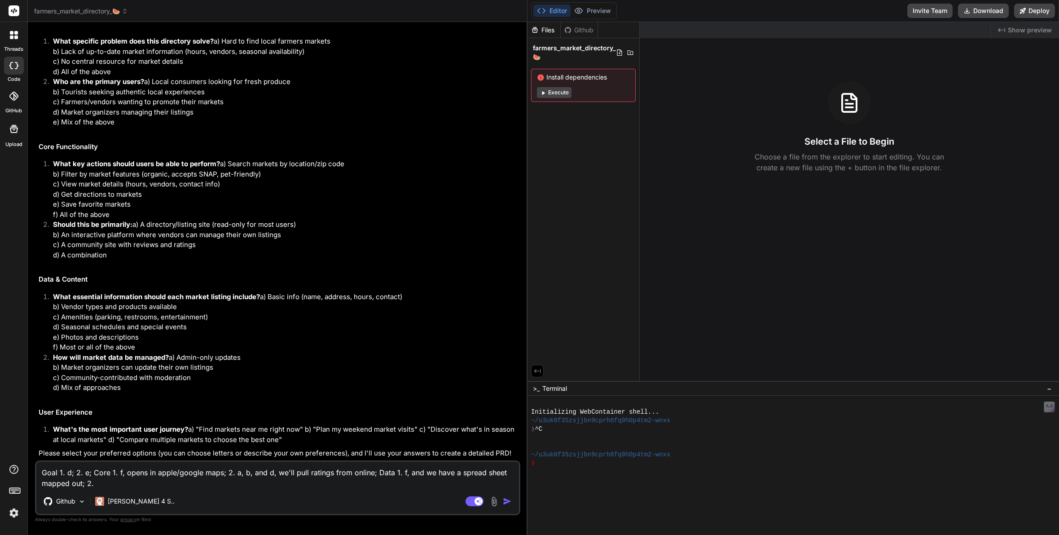
click at [479, 474] on textarea "Goal 1. d; 2. e; Core 1. f, opens in apple/google maps; 2. a, b, and d, we'll p…" at bounding box center [277, 474] width 483 height 27
click at [409, 470] on textarea "Goal 1. d; 2. e; Core 1. f, opens in apple/google maps; 2. a, b, and d, we'll p…" at bounding box center [277, 474] width 483 height 27
click at [468, 472] on textarea "Goal 1. d; 2. e; Core 1. f, opens in apple/google maps; 2. a, b, and d, we'll p…" at bounding box center [277, 474] width 483 height 27
click at [79, 482] on textarea "Goal 1. d; 2. e; Core 1. f, opens in apple/google maps; 2. a, b, and d, we'll p…" at bounding box center [277, 474] width 483 height 27
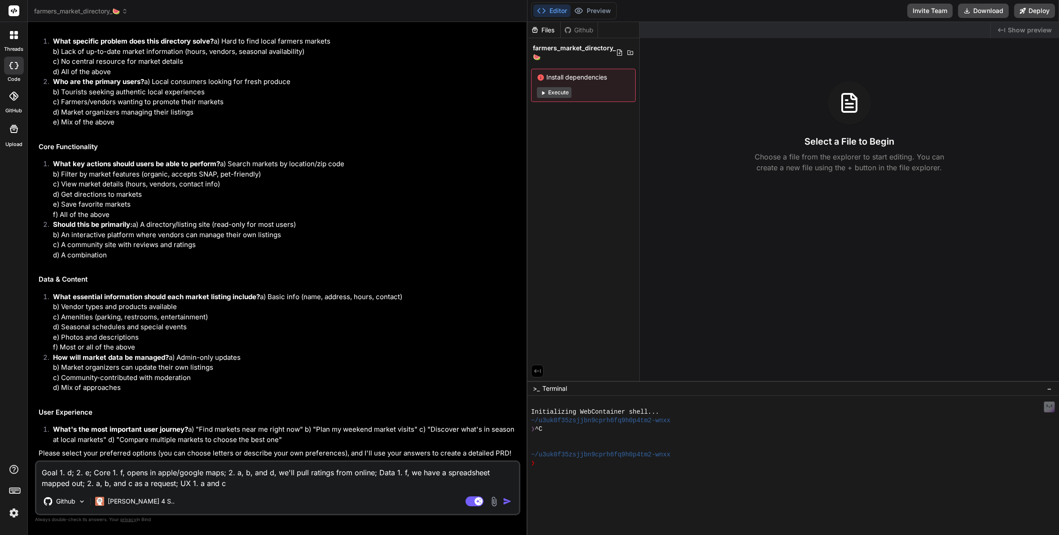
scroll to position [158, 0]
click at [507, 502] on img "button" at bounding box center [507, 500] width 9 height 9
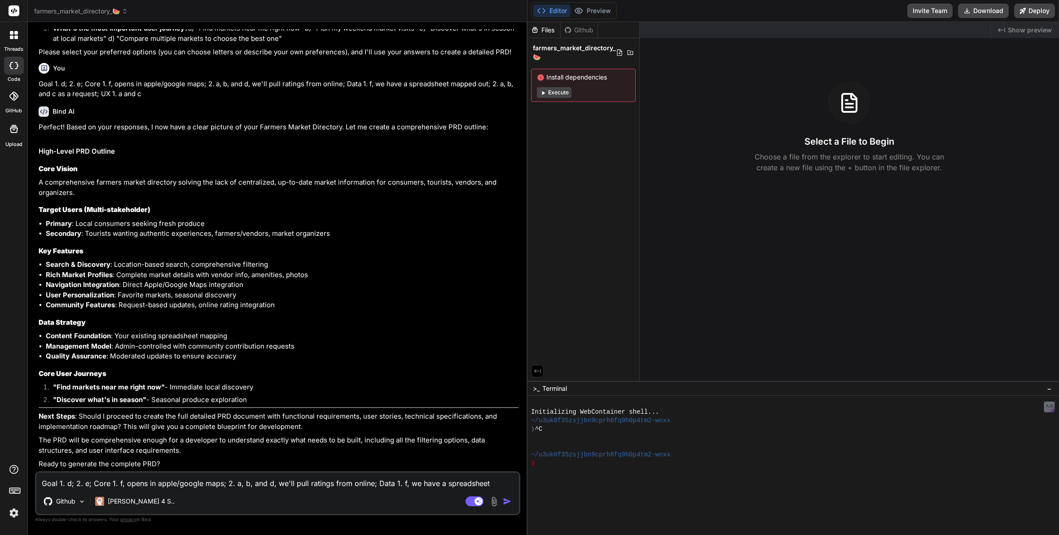
scroll to position [558, 0]
drag, startPoint x: 115, startPoint y: 347, endPoint x: 307, endPoint y: 348, distance: 191.2
click at [307, 348] on li "Management Model : Admin-controlled with community contribution requests" at bounding box center [282, 346] width 473 height 10
copy li "Admin-controlled with community contribution requests"
click at [84, 479] on textarea "Goal 1. d; 2. e; Core 1. f, opens in apple/google maps; 2. a, b, and d, we'll p…" at bounding box center [277, 480] width 483 height 16
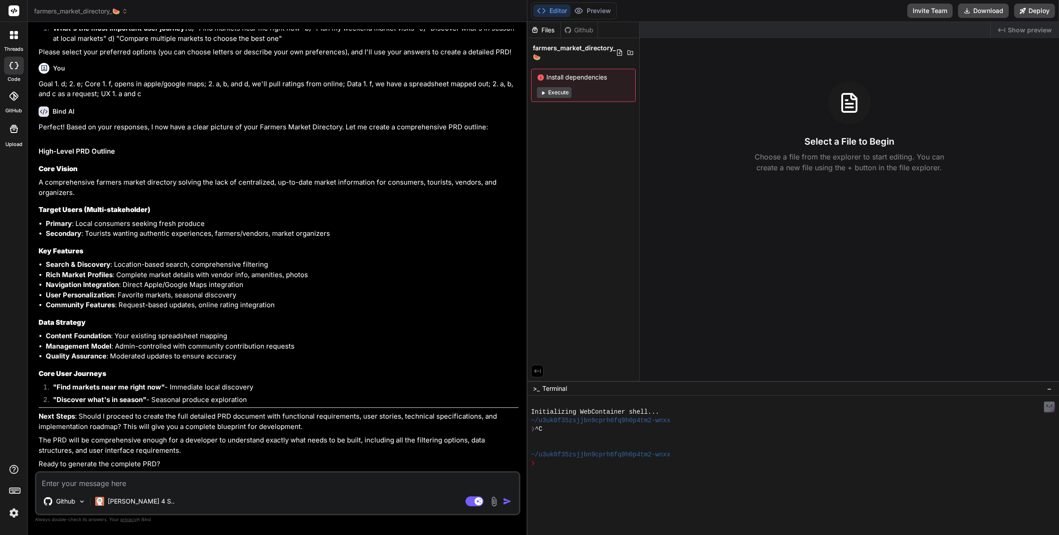
paste textarea "Admin-controlled with community contribution requests"
click at [101, 484] on textarea "Admin-controlled with community contribution requests" at bounding box center [277, 480] width 483 height 16
click at [182, 483] on textarea "Admin-controlled, vendor participation, with community contribution requests" at bounding box center [277, 480] width 483 height 16
click at [257, 486] on textarea "Admin-controlled, vendor participation, and community contribution requests" at bounding box center [277, 480] width 483 height 16
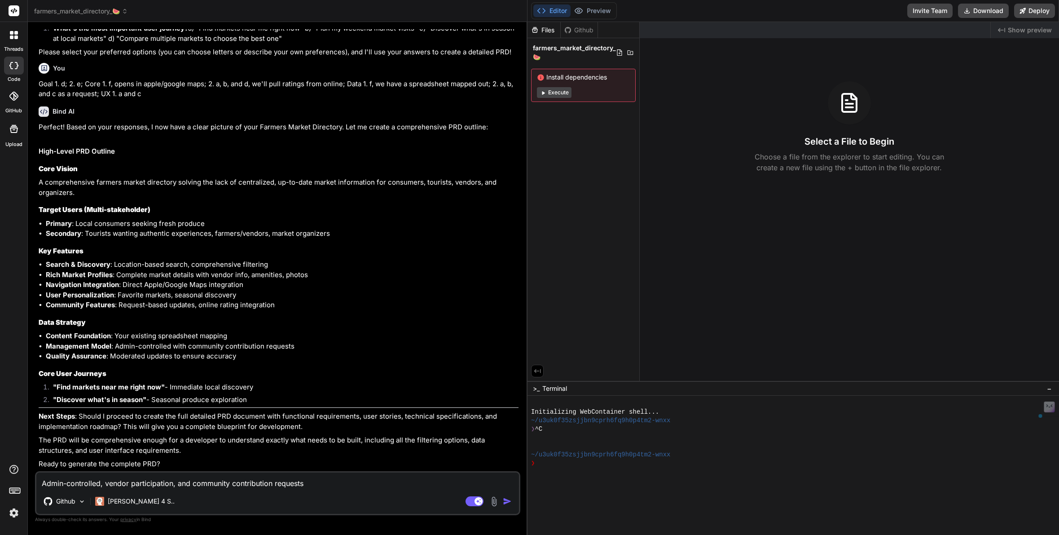
click at [257, 486] on textarea "Admin-controlled, vendor participation, and community contribution requests" at bounding box center [277, 480] width 483 height 16
click at [508, 503] on img "button" at bounding box center [507, 500] width 9 height 9
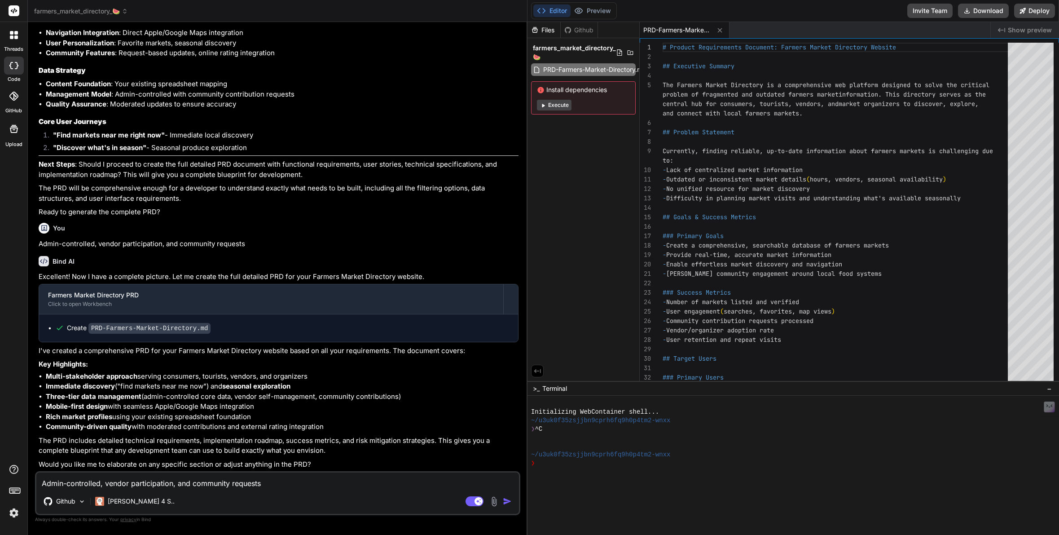
scroll to position [810, 0]
click at [57, 481] on textarea "Admin-controlled, vendor participation, and community requests" at bounding box center [277, 480] width 483 height 16
click at [77, 482] on textarea "We have afew questions" at bounding box center [277, 480] width 483 height 16
click at [152, 484] on textarea "We have a few questions" at bounding box center [277, 480] width 483 height 16
click at [126, 483] on textarea "We have a few questions before we even reveiw the details" at bounding box center [277, 480] width 483 height 16
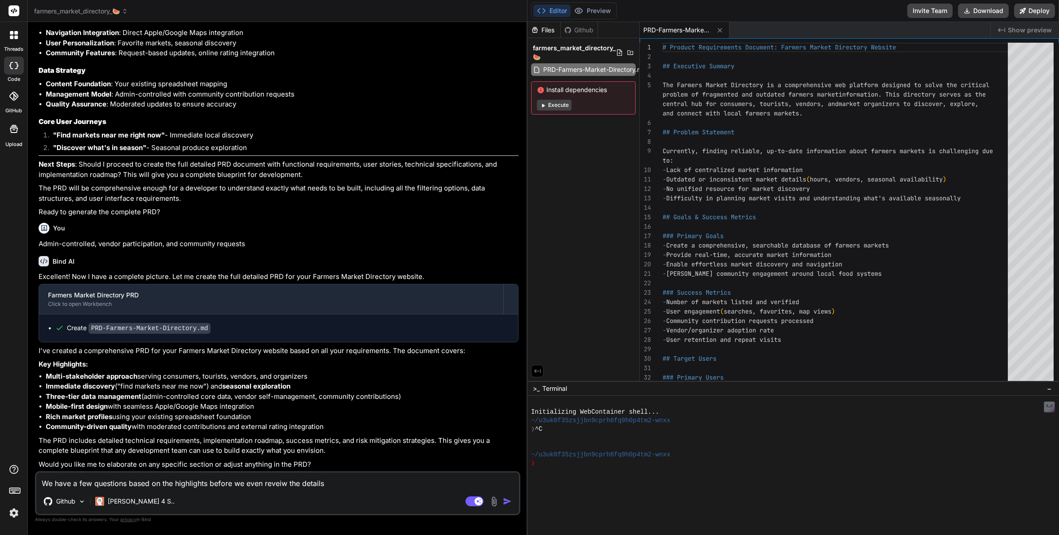
click at [254, 482] on textarea "We have a few questions based on the highlights before we even reveiw the detai…" at bounding box center [277, 480] width 483 height 16
click at [313, 486] on textarea "We have a few questions based on the highlights before we review the details" at bounding box center [277, 480] width 483 height 16
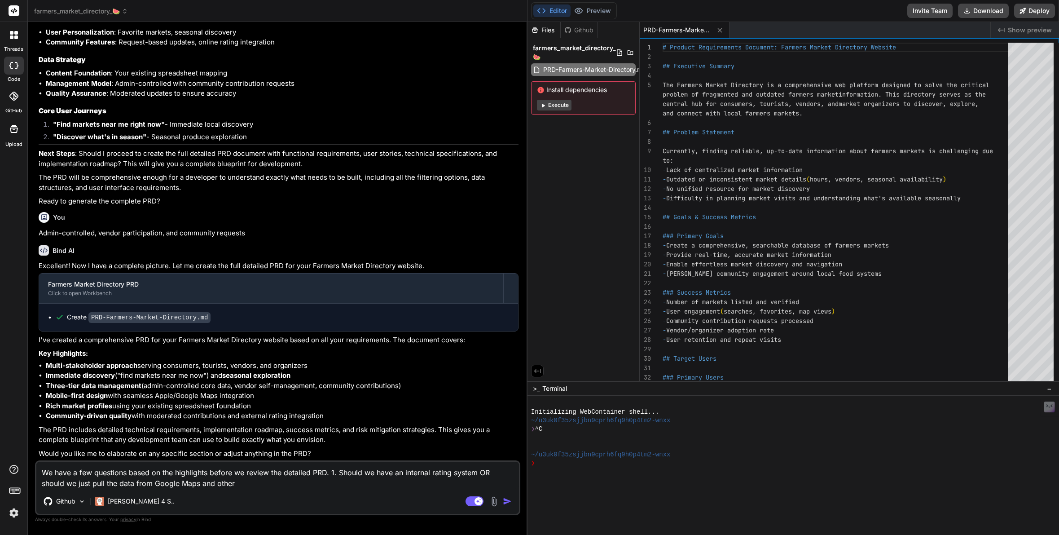
click at [79, 482] on textarea "We have a few questions based on the highlights before we review the detailed P…" at bounding box center [277, 474] width 483 height 27
click at [241, 482] on textarea "We have a few questions based on the highlights before we review the detailed P…" at bounding box center [277, 474] width 483 height 27
click at [396, 484] on textarea "We have a few questions based on the highlights before we review the detailed P…" at bounding box center [277, 474] width 483 height 27
click at [476, 487] on textarea "We have a few questions based on the highlights before we review the detailed P…" at bounding box center [277, 474] width 483 height 27
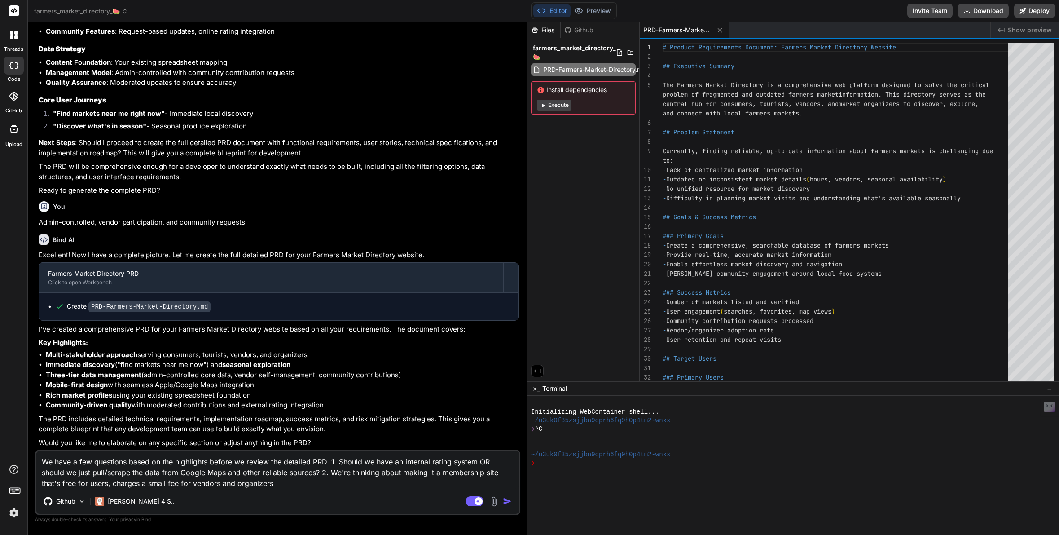
click at [107, 484] on textarea "We have a few questions based on the highlights before we review the detailed P…" at bounding box center [277, 470] width 483 height 38
click at [115, 483] on textarea "We have a few questions based on the highlights before we review the detailed P…" at bounding box center [277, 470] width 483 height 38
click at [257, 484] on textarea "We have a few questions based on the highlights before we review the detailed P…" at bounding box center [277, 470] width 483 height 38
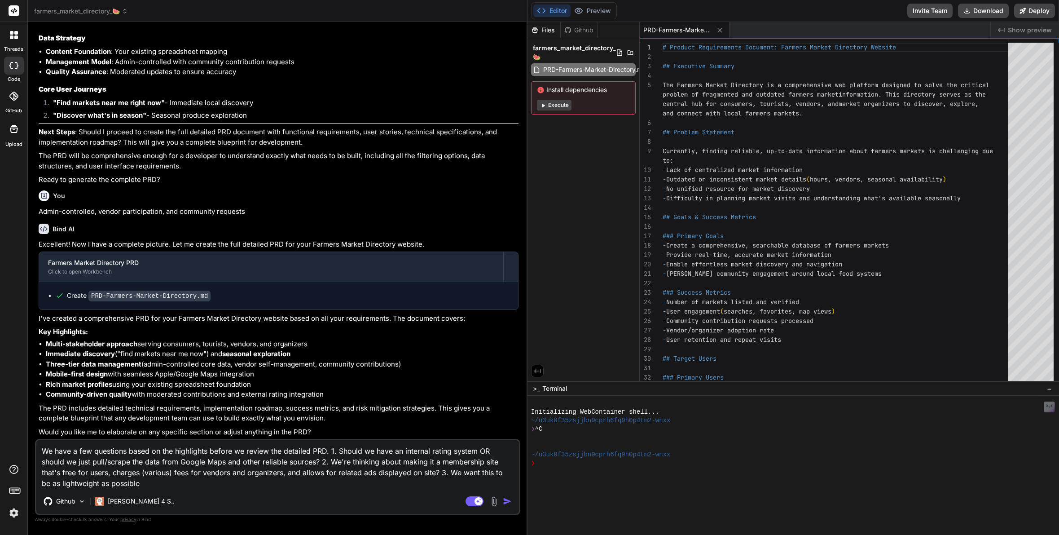
click at [72, 474] on textarea "We have a few questions based on the highlights before we review the detailed P…" at bounding box center [277, 464] width 483 height 48
click at [265, 473] on textarea "We have a few questions based on the highlights before we review the detailed P…" at bounding box center [277, 464] width 483 height 48
click at [311, 472] on textarea "We have a few questions based on the highlights before we review the detailed P…" at bounding box center [277, 464] width 483 height 48
click at [219, 483] on textarea "We have a few questions based on the highlights before we review the detailed P…" at bounding box center [277, 464] width 483 height 48
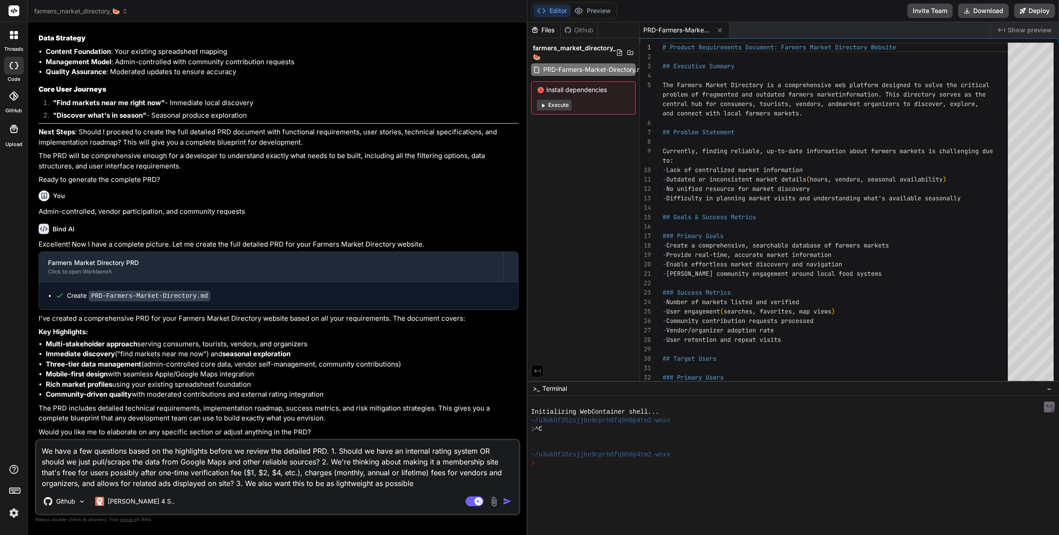
click at [385, 483] on textarea "We have a few questions based on the highlights before we review the detailed P…" at bounding box center [277, 464] width 483 height 48
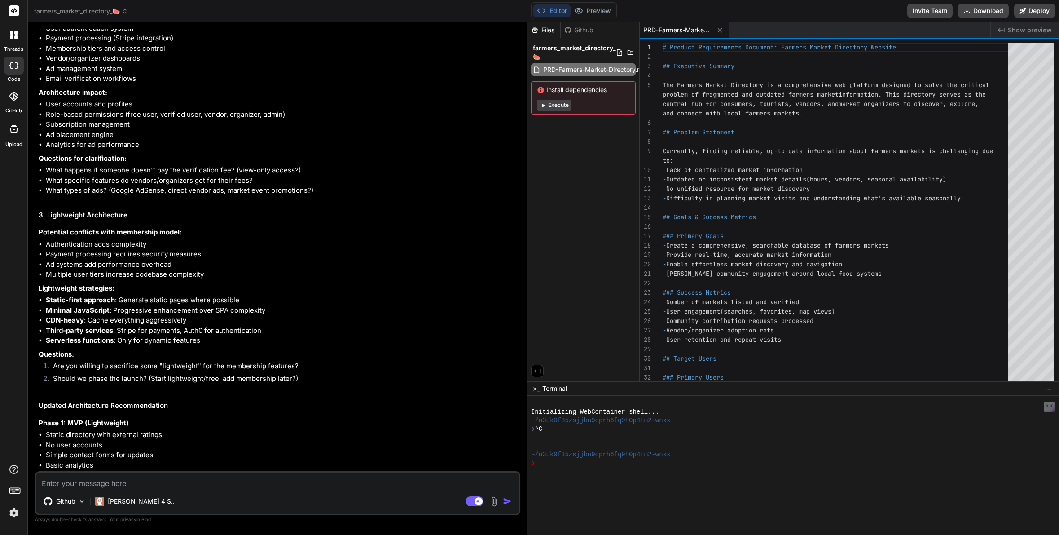
scroll to position [1509, 0]
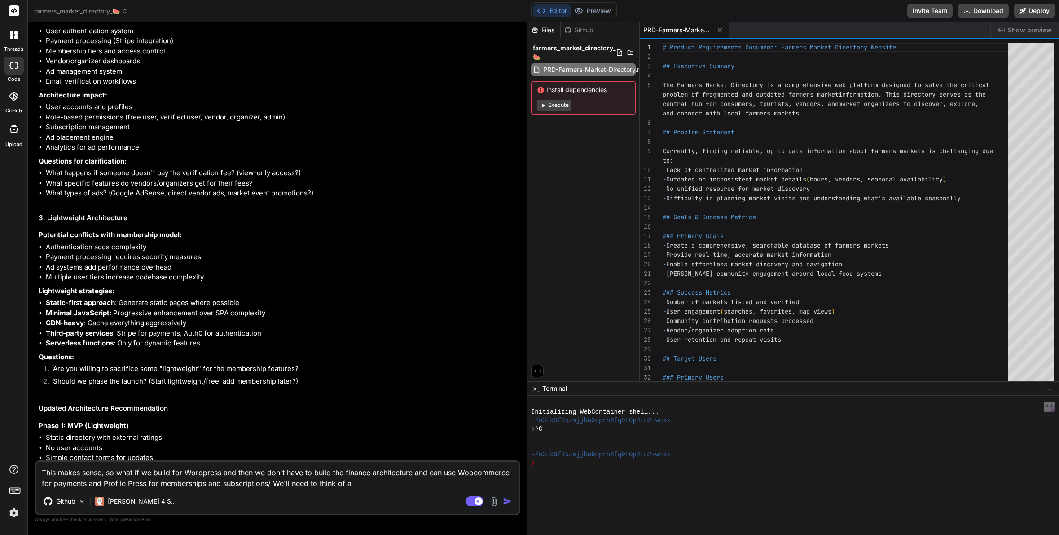
click at [272, 483] on textarea "This makes sense, so what if we build for Wordpress and then we don't have to b…" at bounding box center [277, 474] width 483 height 27
click at [345, 483] on textarea "This makes sense, so what if we build for Wordpress and then we don't have to b…" at bounding box center [277, 474] width 483 height 27
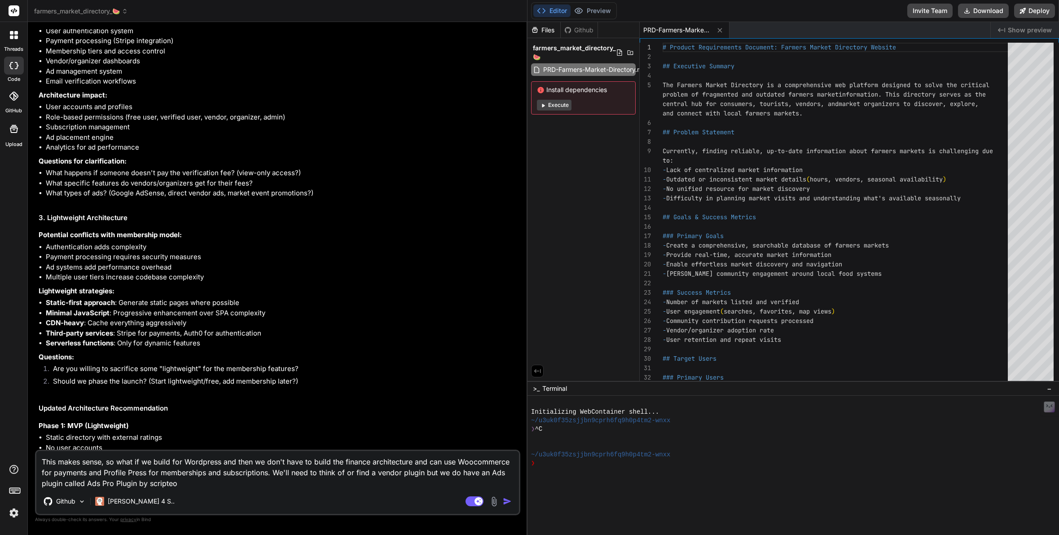
click at [476, 461] on textarea "This makes sense, so what if we build for Wordpress and then we don't have to b…" at bounding box center [277, 470] width 483 height 38
click at [193, 486] on textarea "This makes sense, so what if we build for Wordpress and then we don't have to b…" at bounding box center [277, 470] width 483 height 38
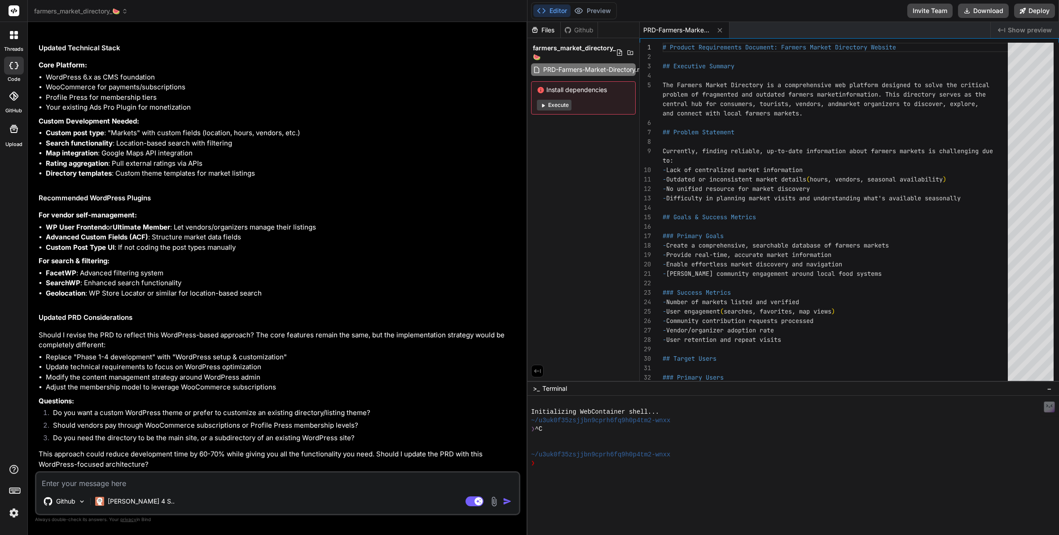
scroll to position [2282, 0]
